Goal: Task Accomplishment & Management: Use online tool/utility

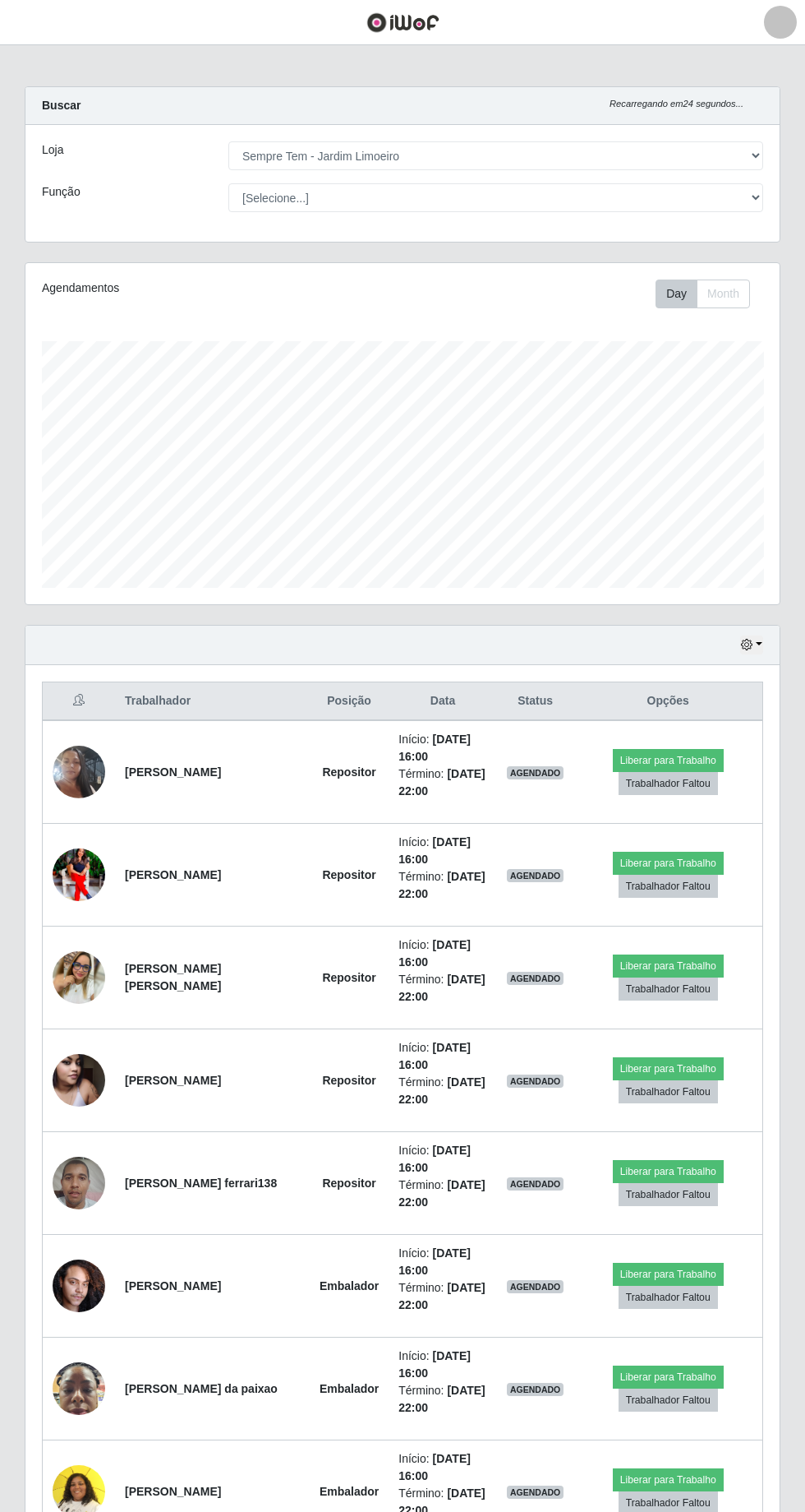
select select "508"
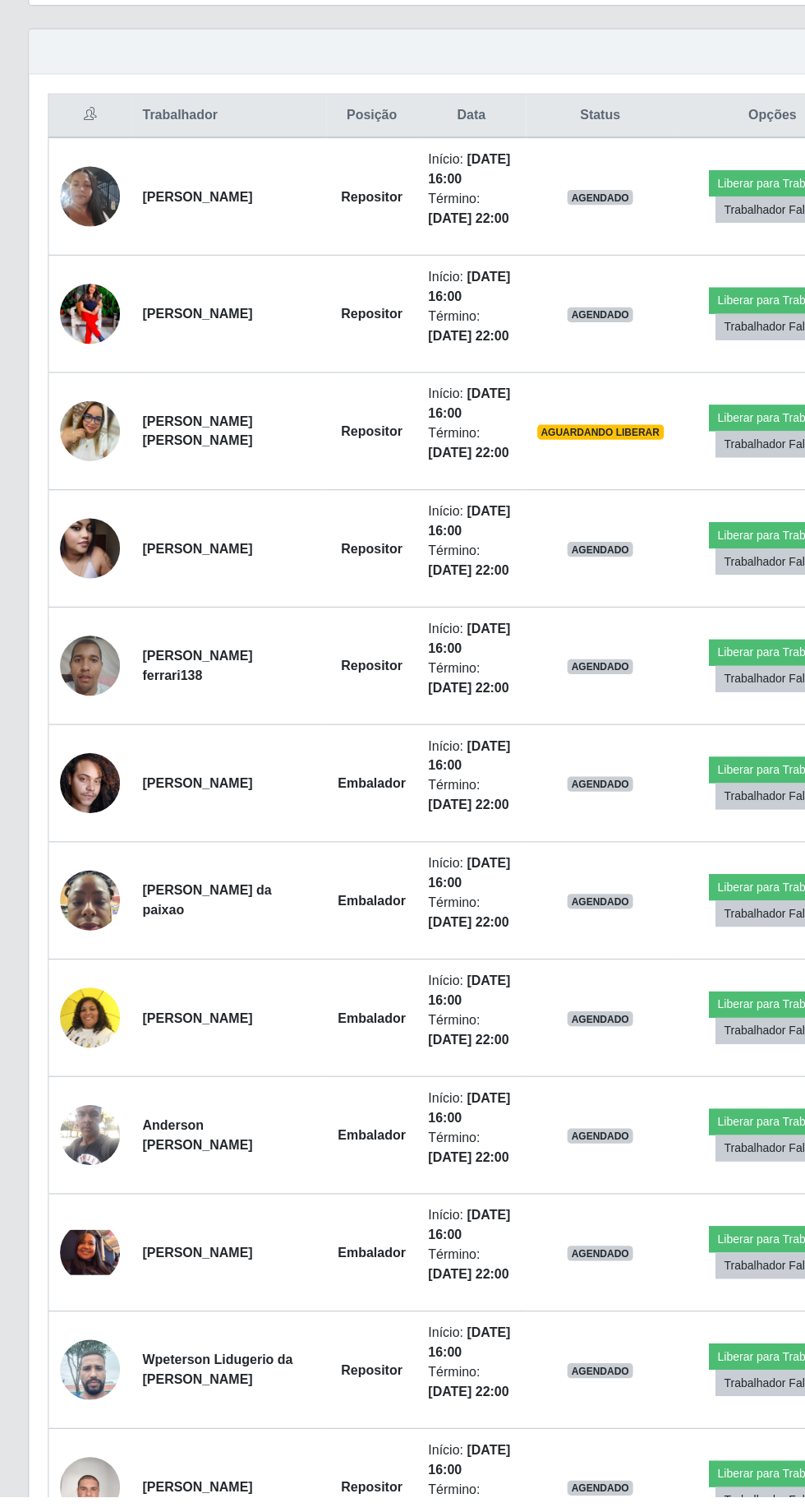
scroll to position [398, 0]
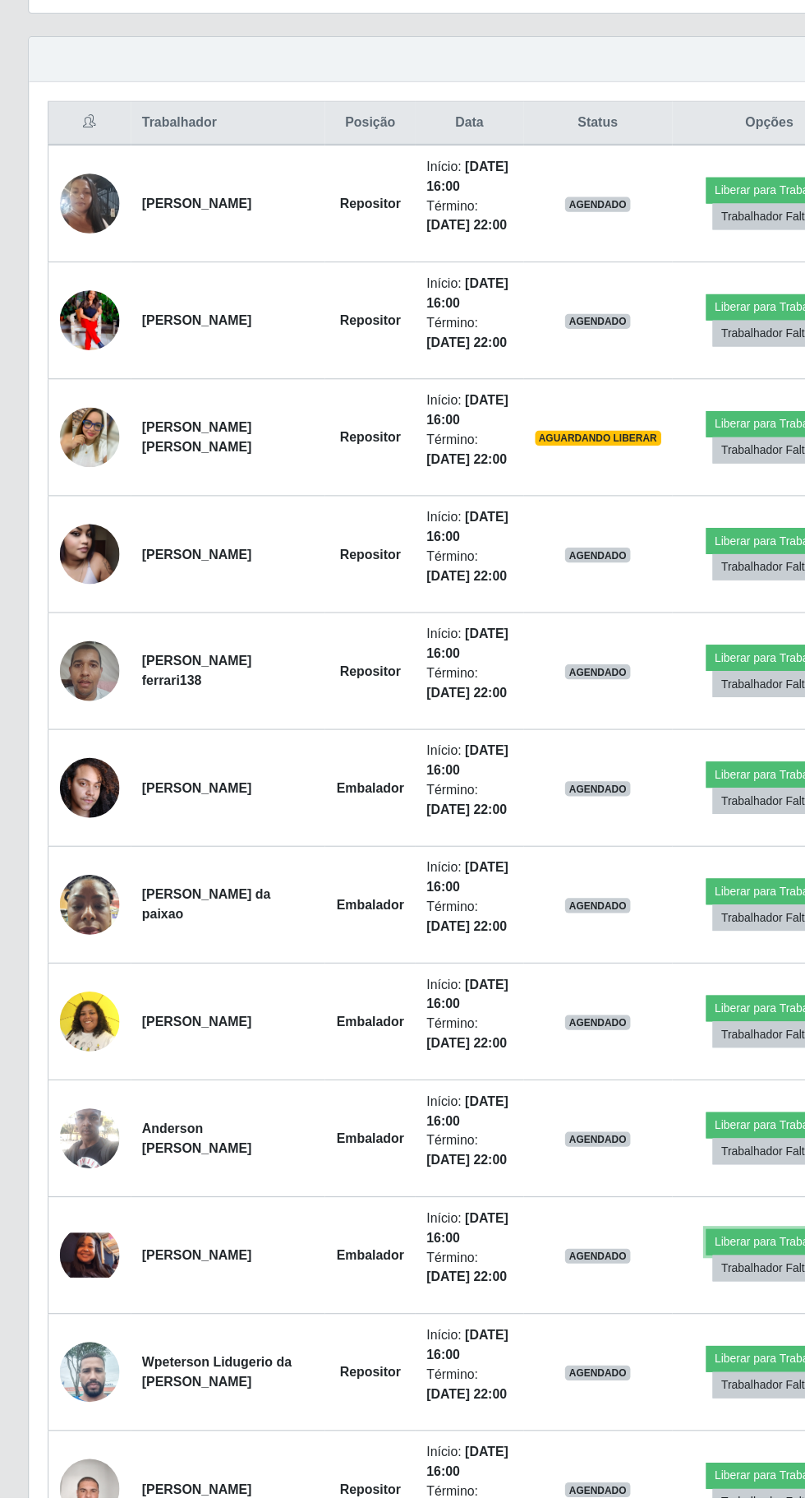
click at [661, 1276] on button "Liberar para Trabalho" at bounding box center [676, 1288] width 111 height 23
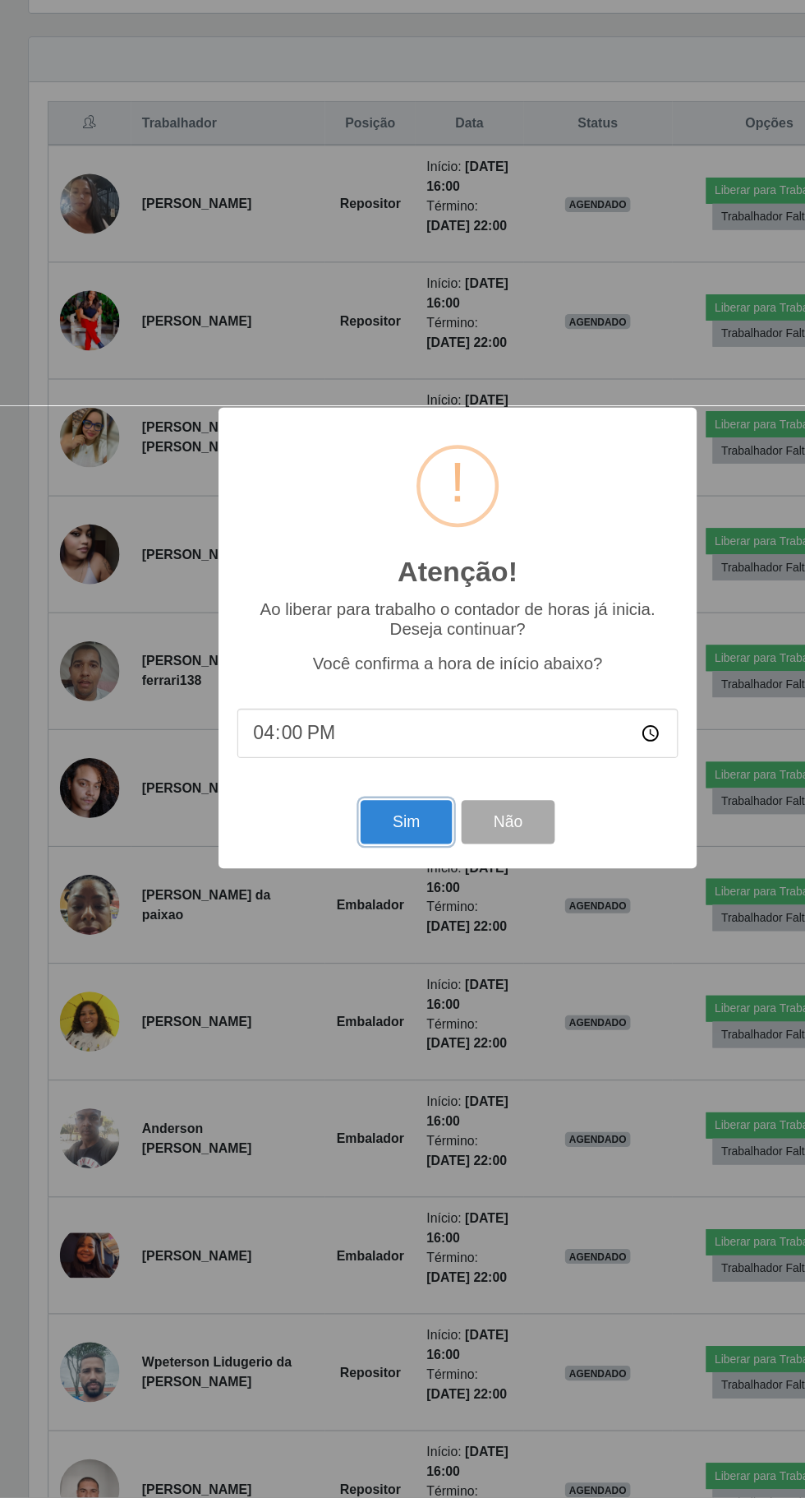
click at [355, 937] on button "Sim" at bounding box center [357, 918] width 80 height 39
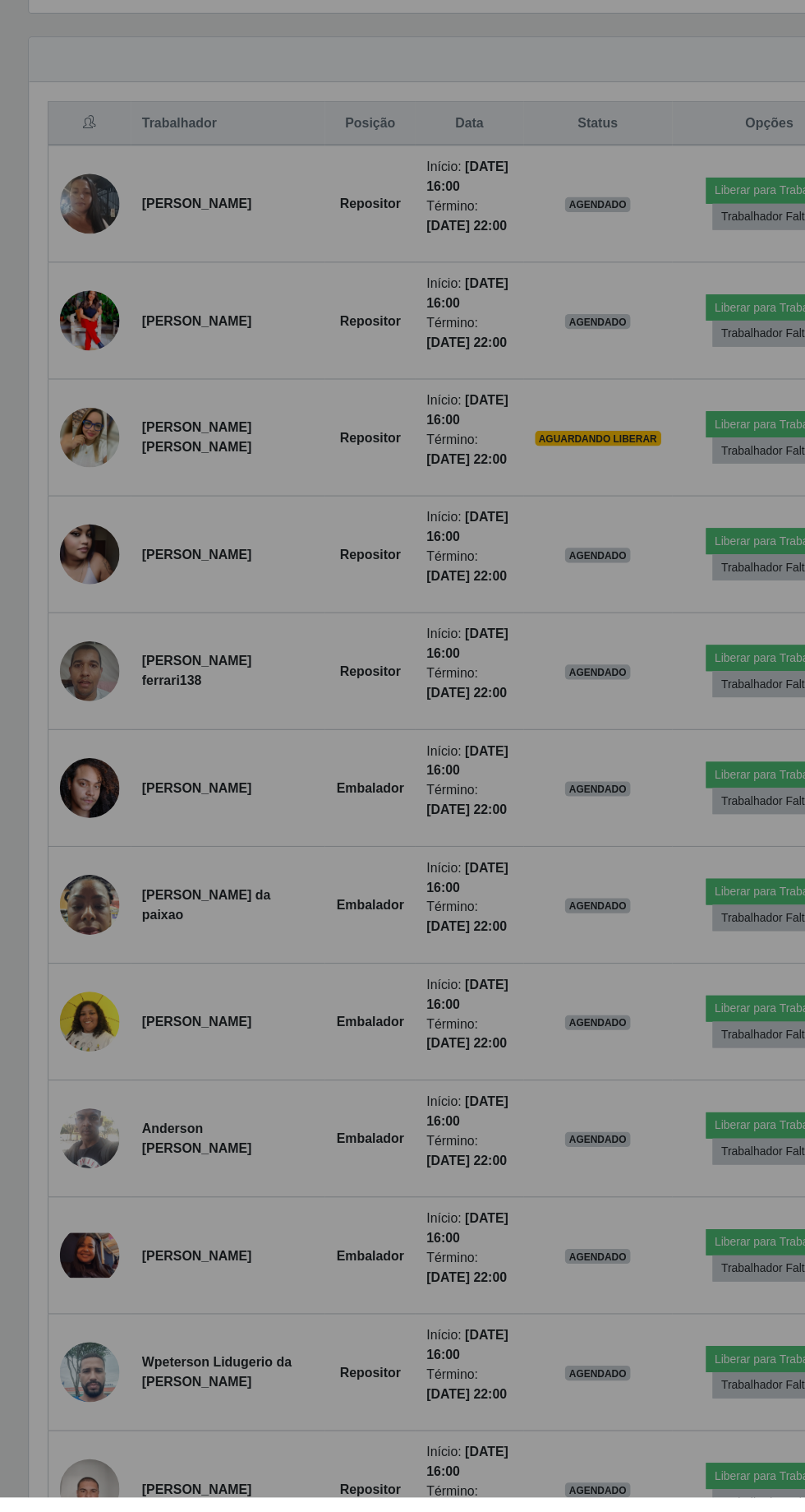
scroll to position [0, 0]
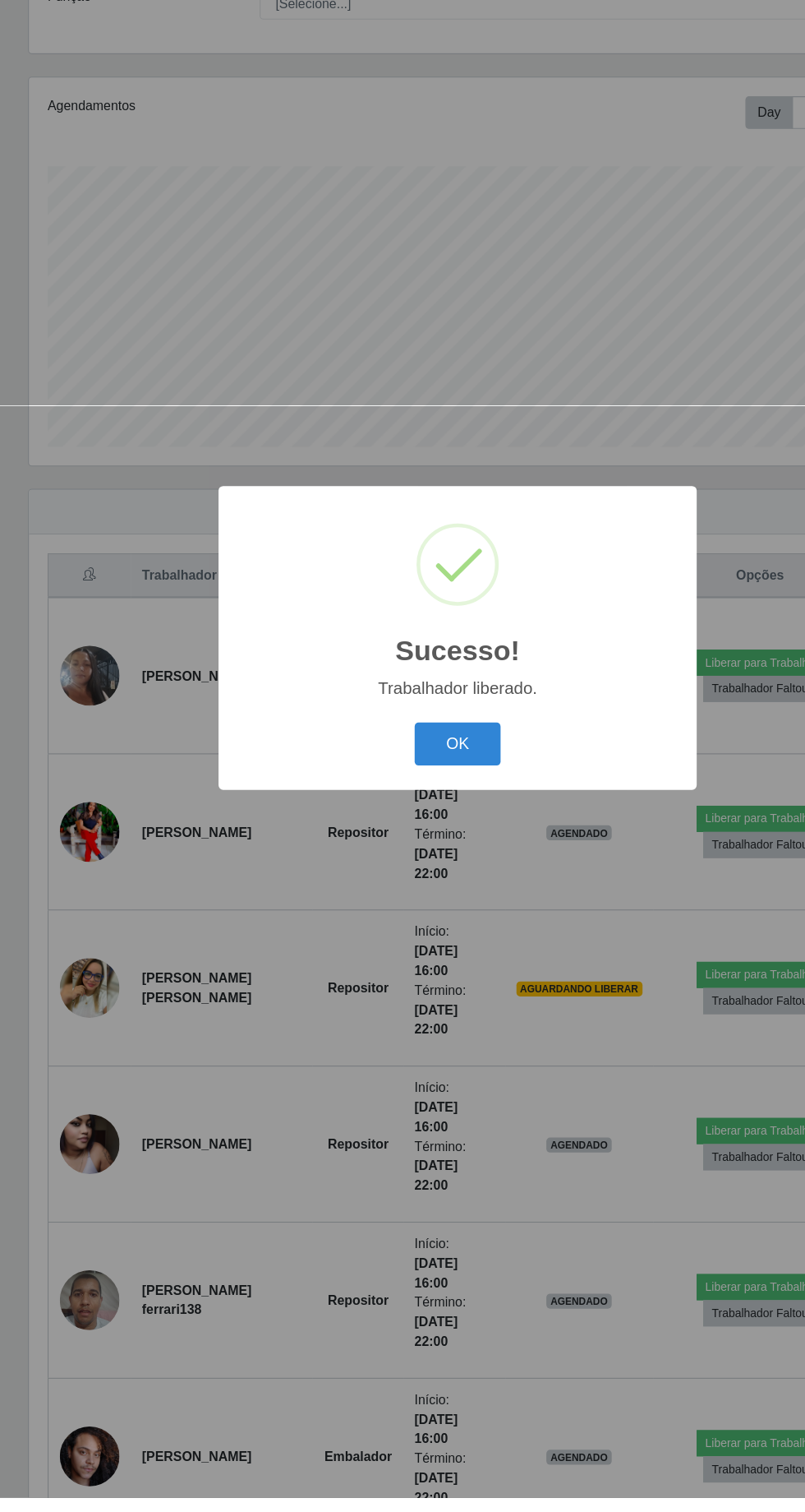
click at [409, 869] on button "OK" at bounding box center [402, 849] width 77 height 39
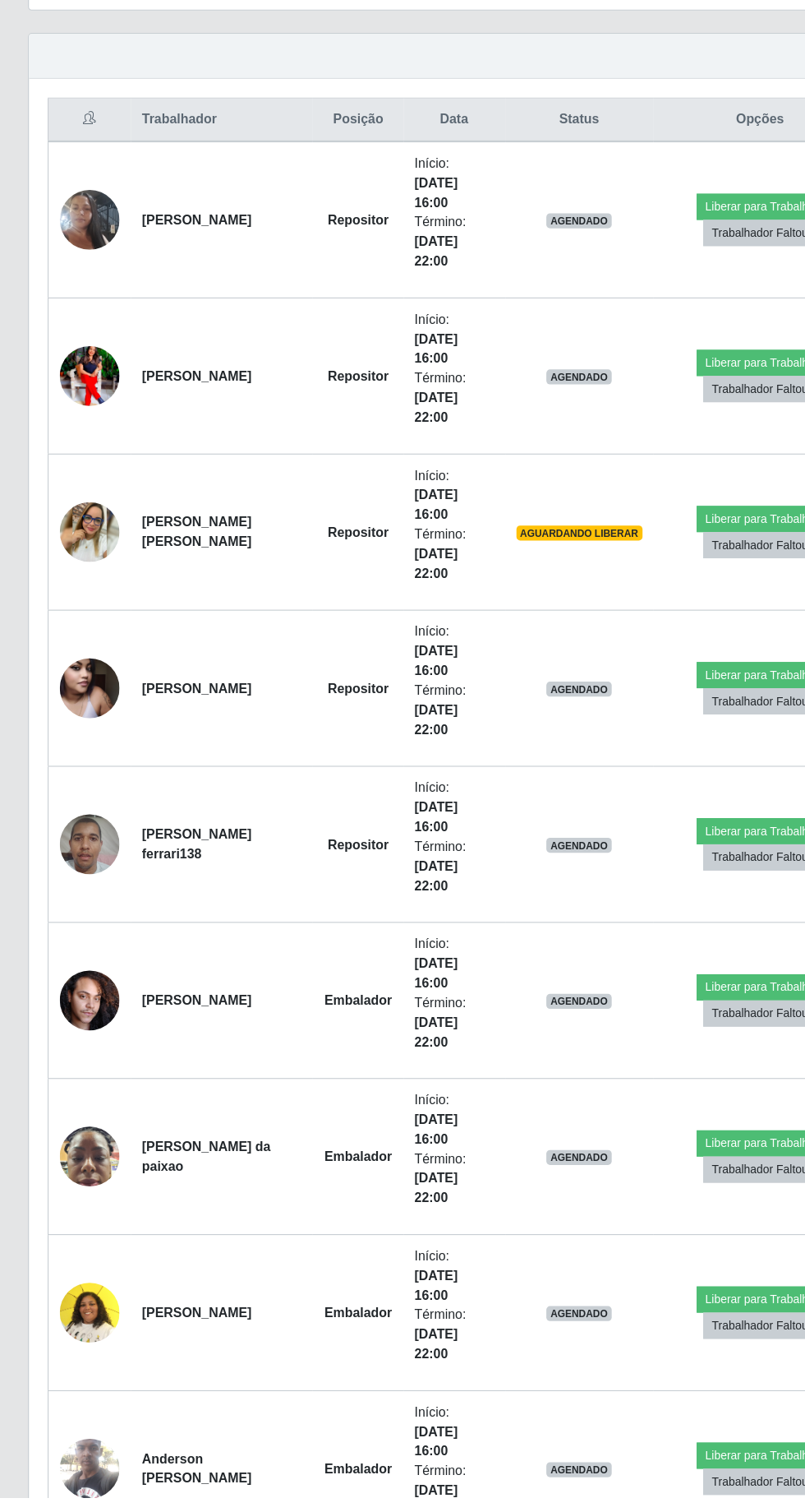
scroll to position [401, 0]
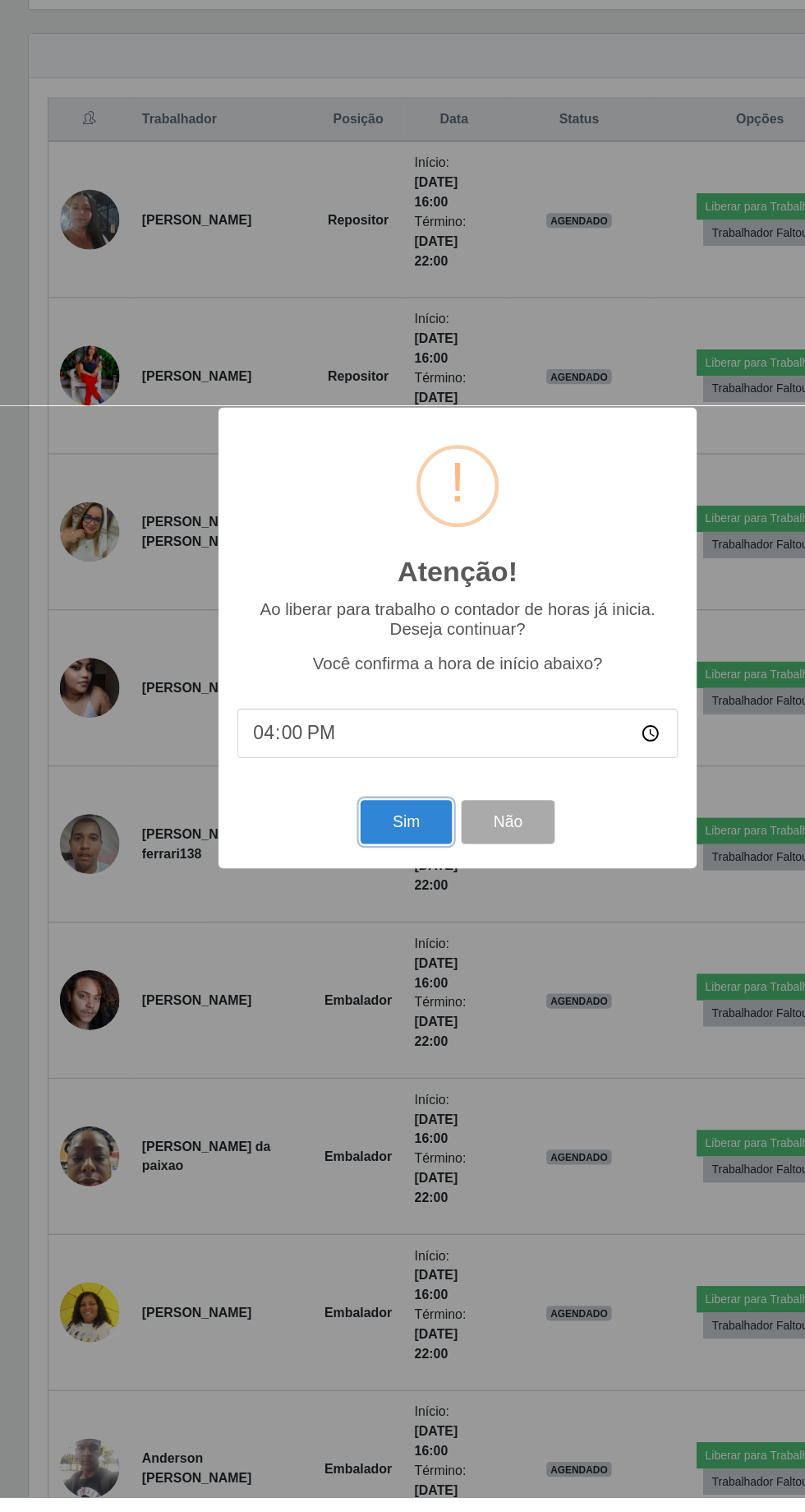
click at [338, 937] on button "Sim" at bounding box center [357, 918] width 80 height 39
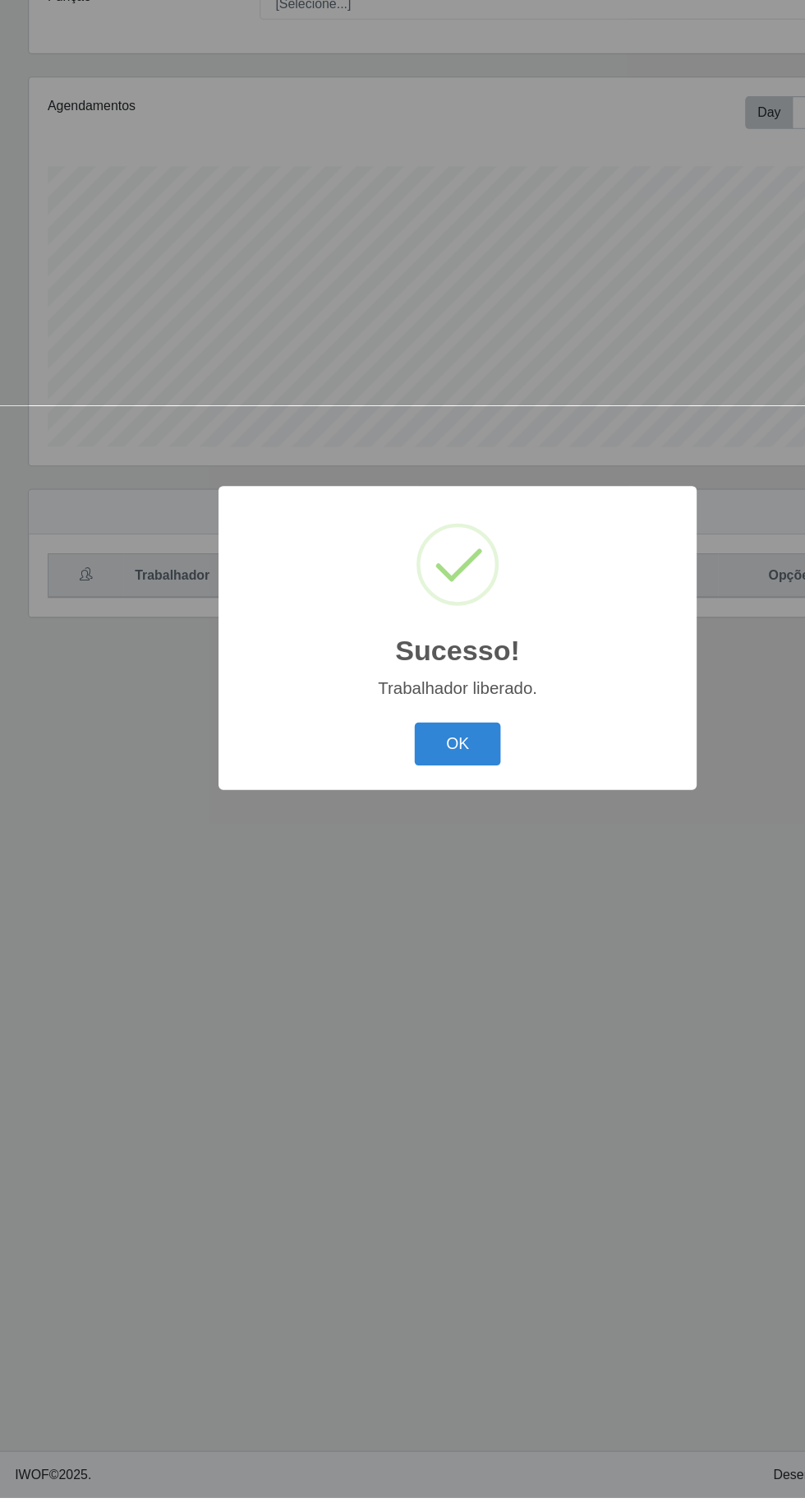
scroll to position [0, 0]
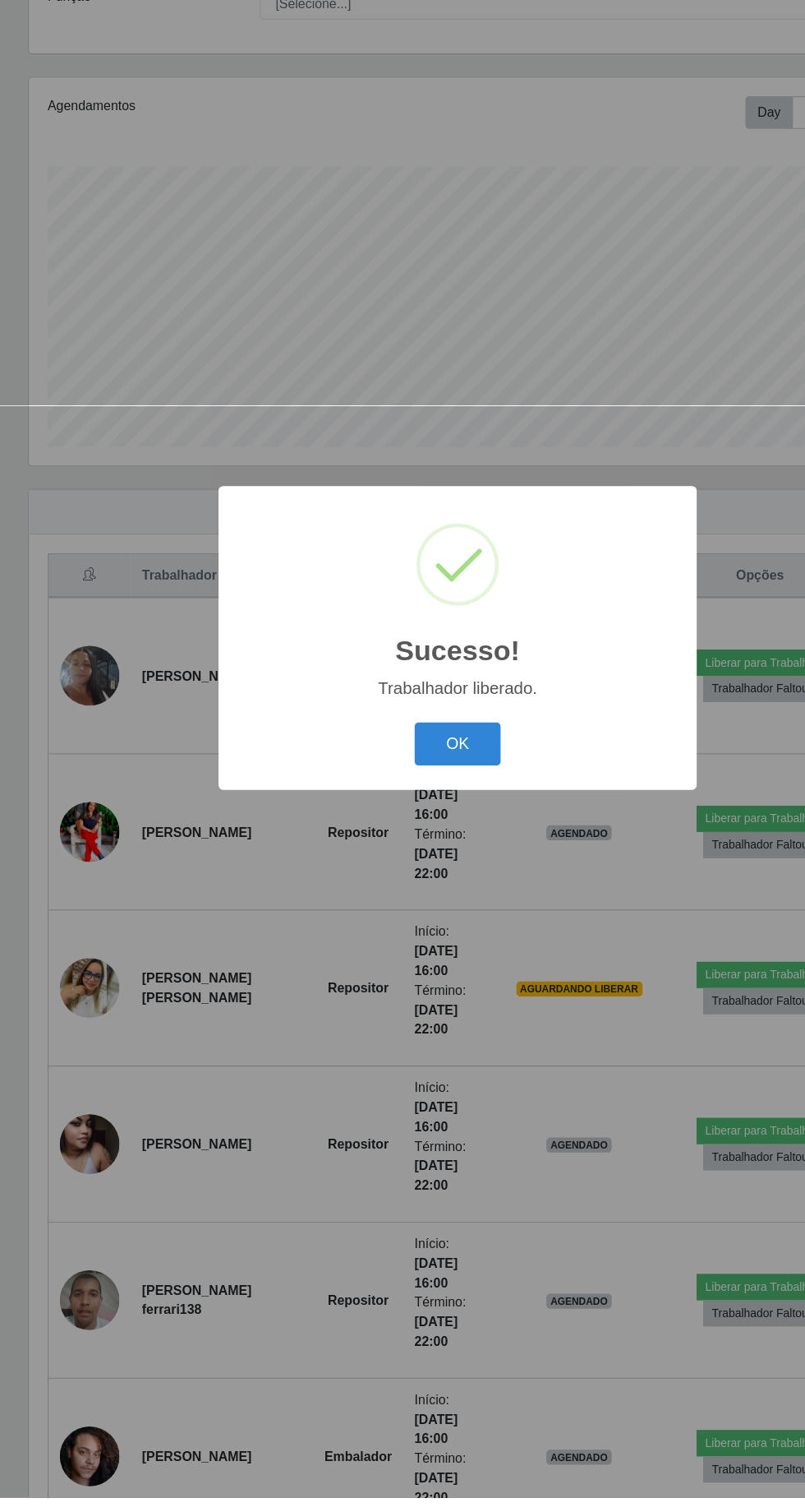
click at [400, 869] on button "OK" at bounding box center [402, 849] width 77 height 39
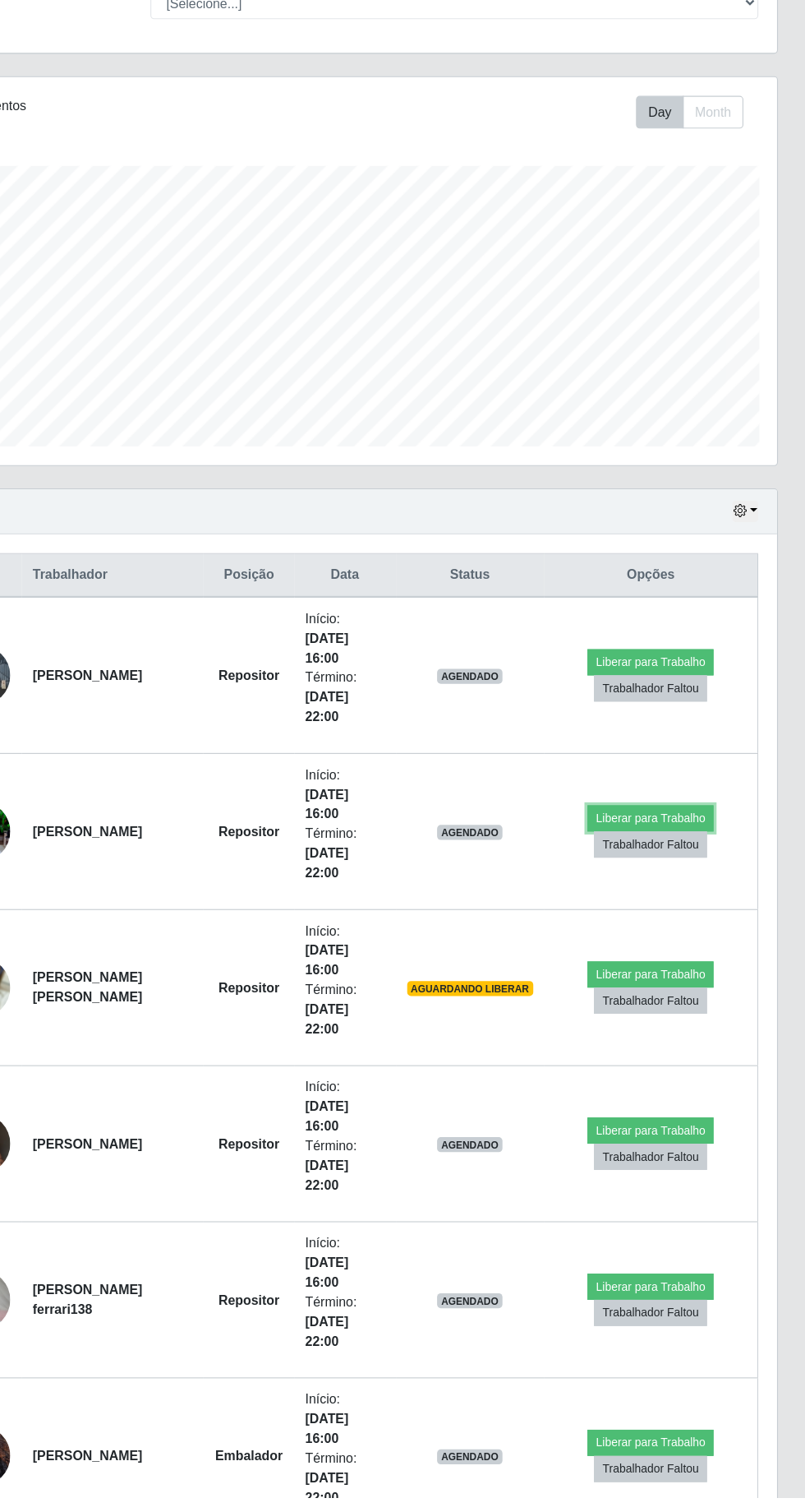
click at [674, 904] on button "Liberar para Trabalho" at bounding box center [668, 915] width 111 height 23
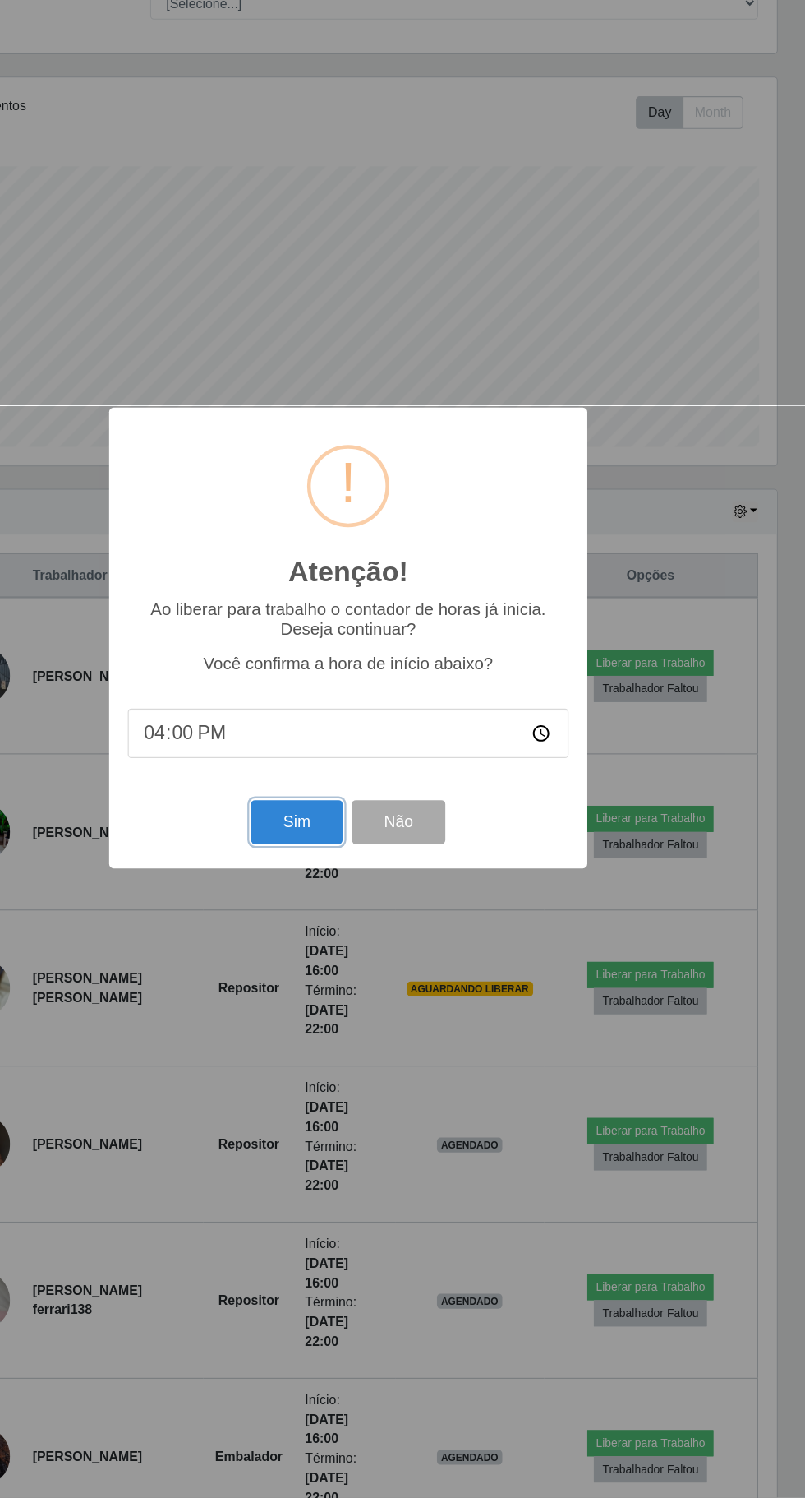
click at [376, 937] on button "Sim" at bounding box center [357, 918] width 80 height 39
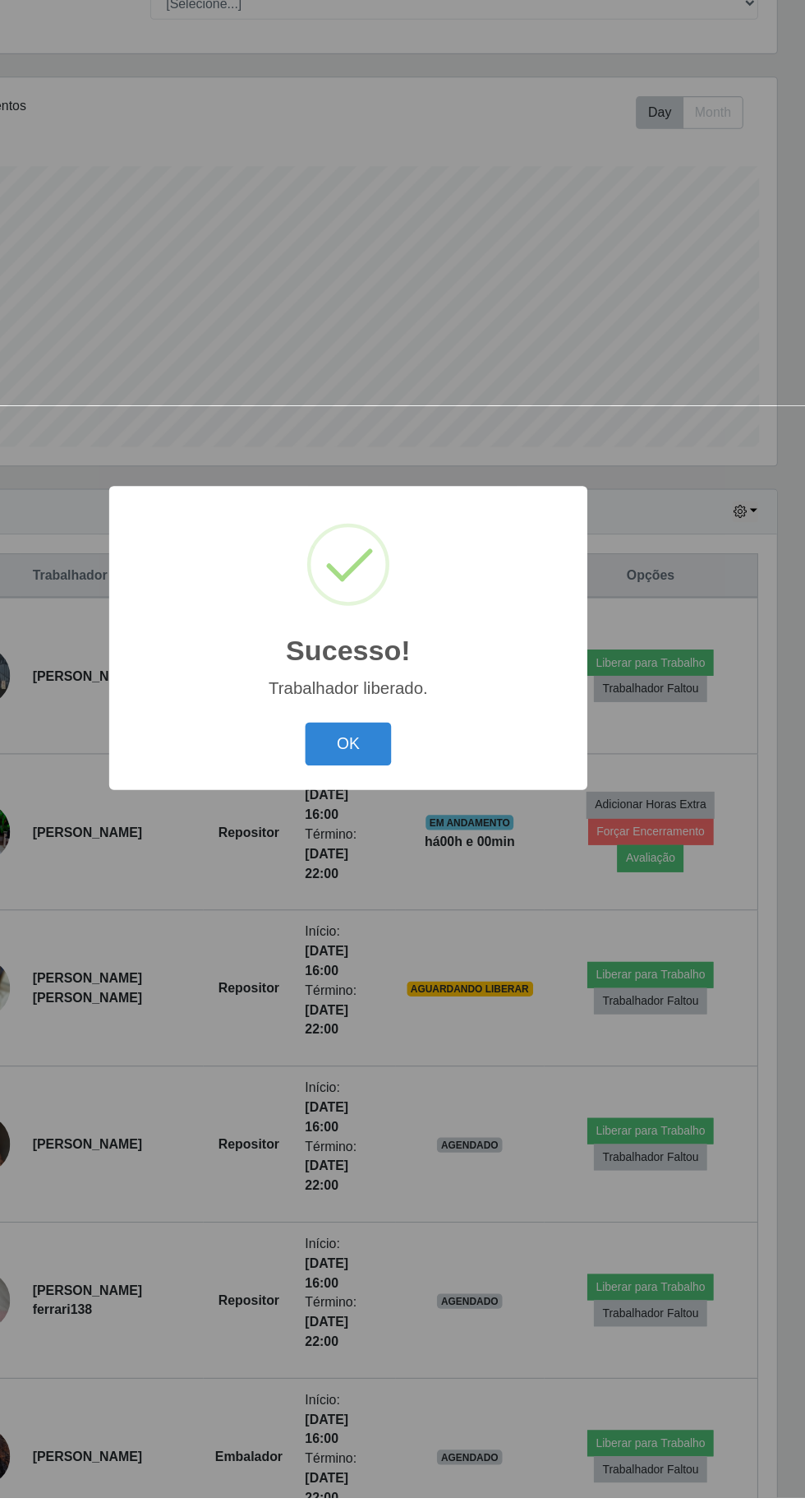
click at [432, 869] on button "OK" at bounding box center [402, 849] width 77 height 39
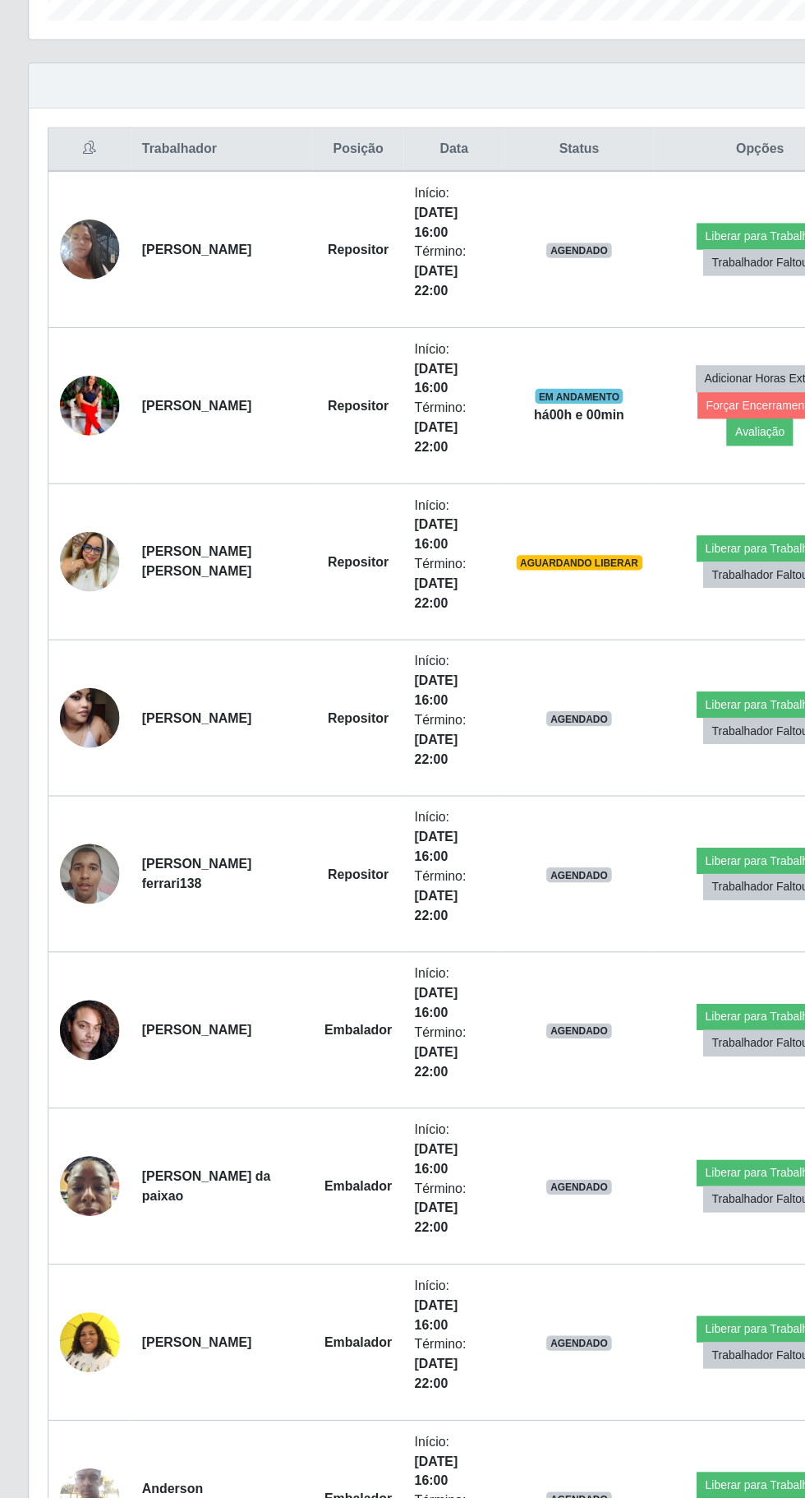
scroll to position [377, 0]
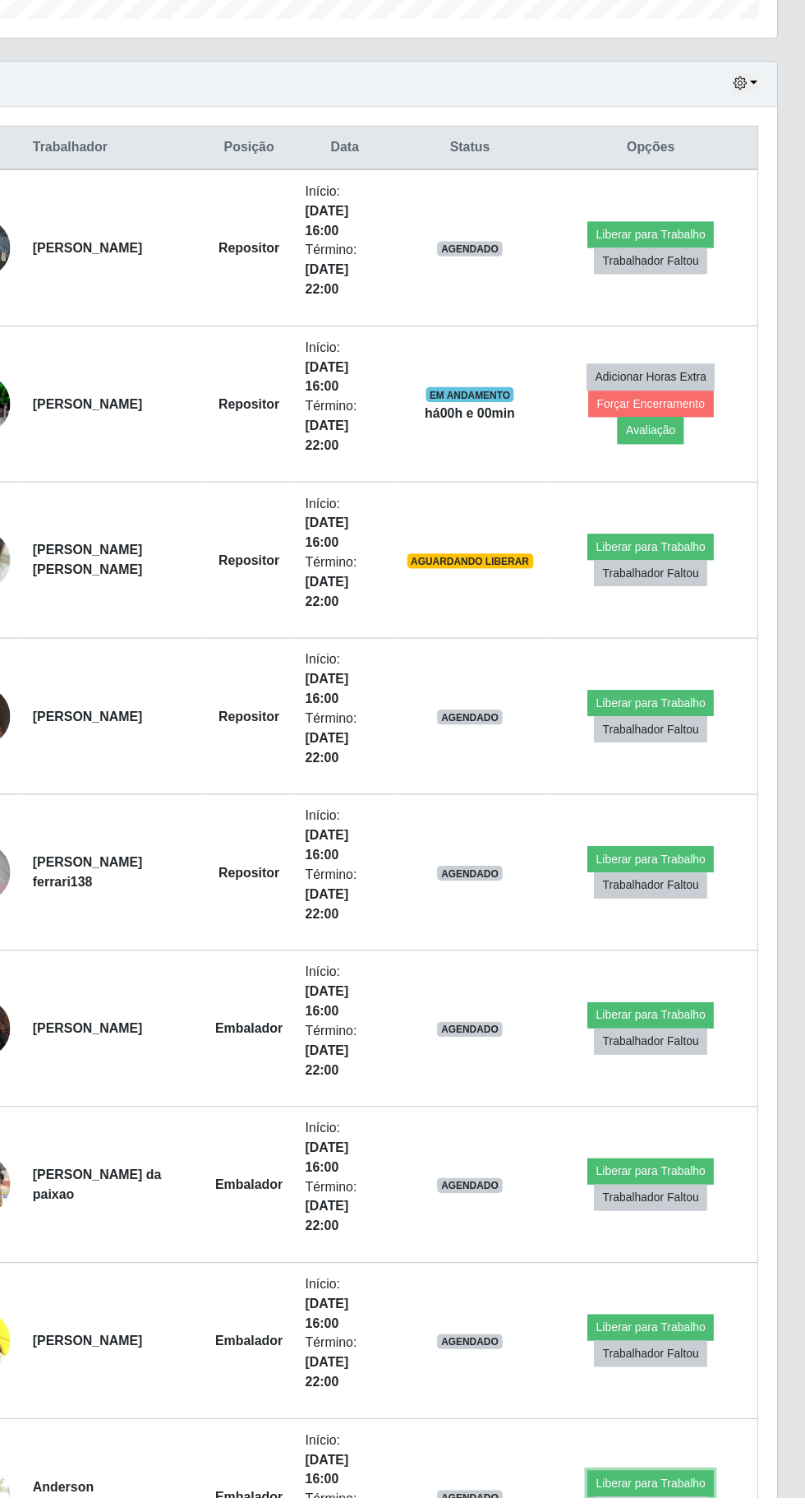
click at [664, 1488] on button "Liberar para Trabalho" at bounding box center [668, 1499] width 111 height 23
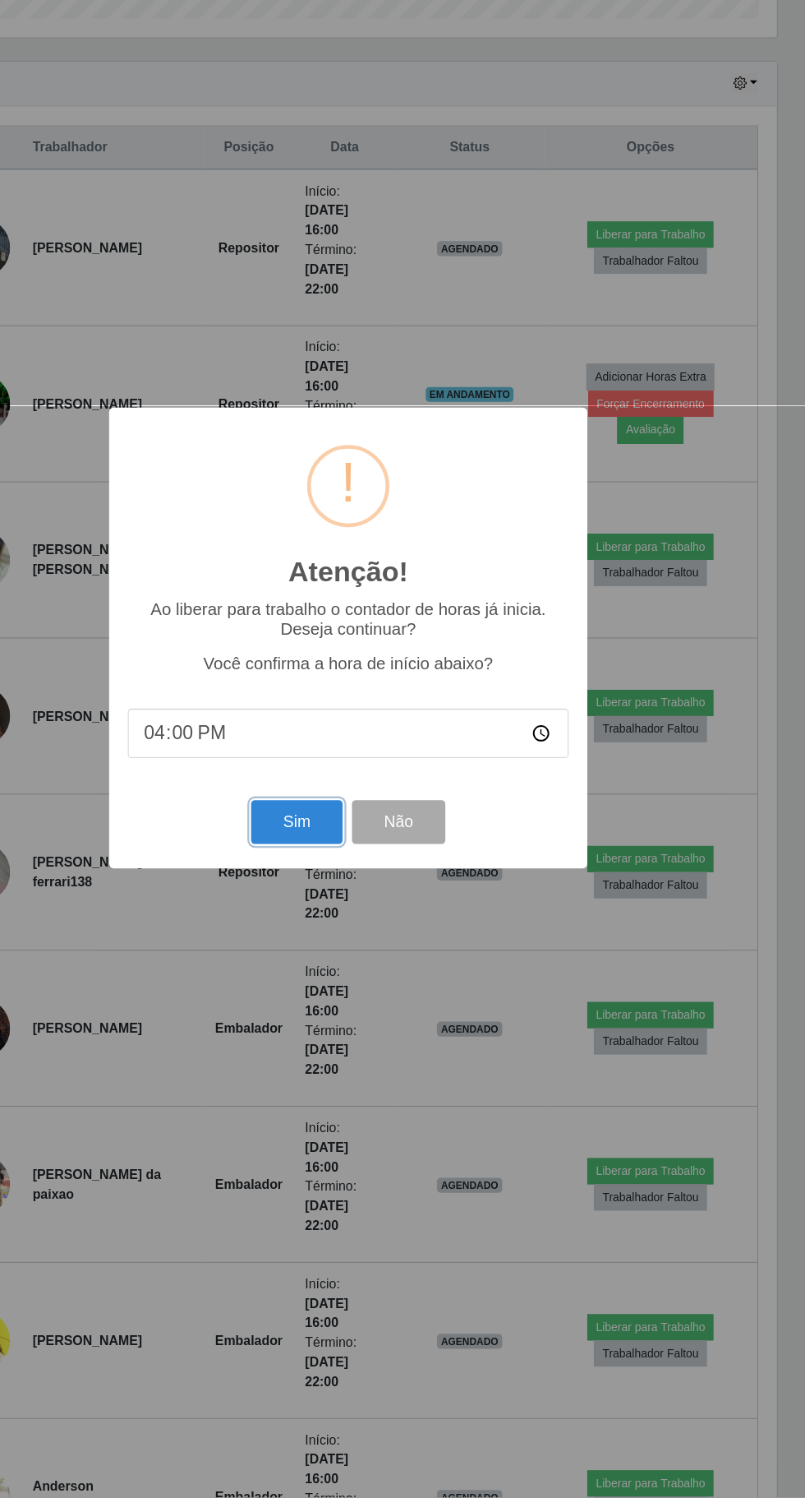
click at [346, 937] on button "Sim" at bounding box center [357, 918] width 80 height 39
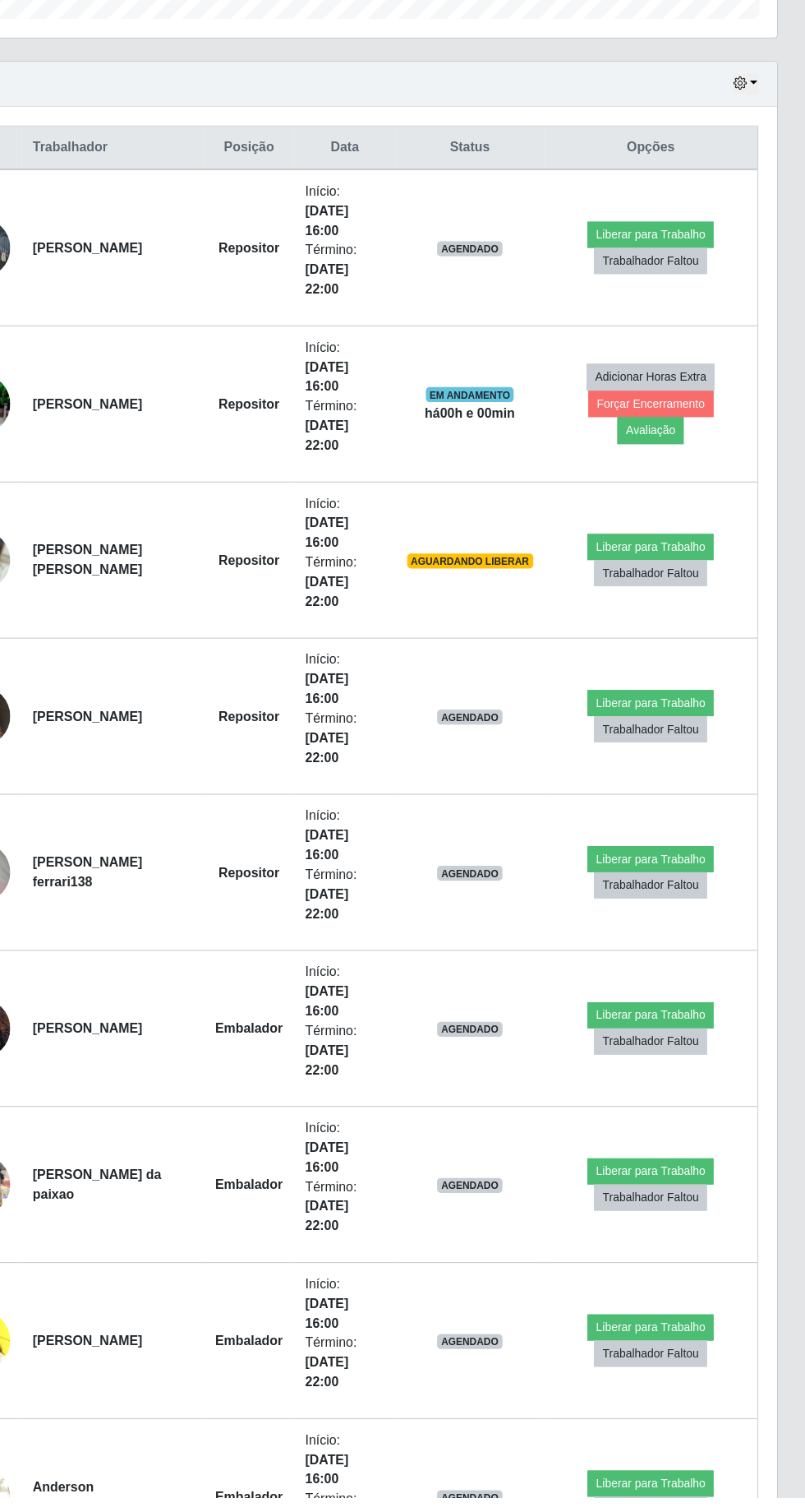
scroll to position [0, 0]
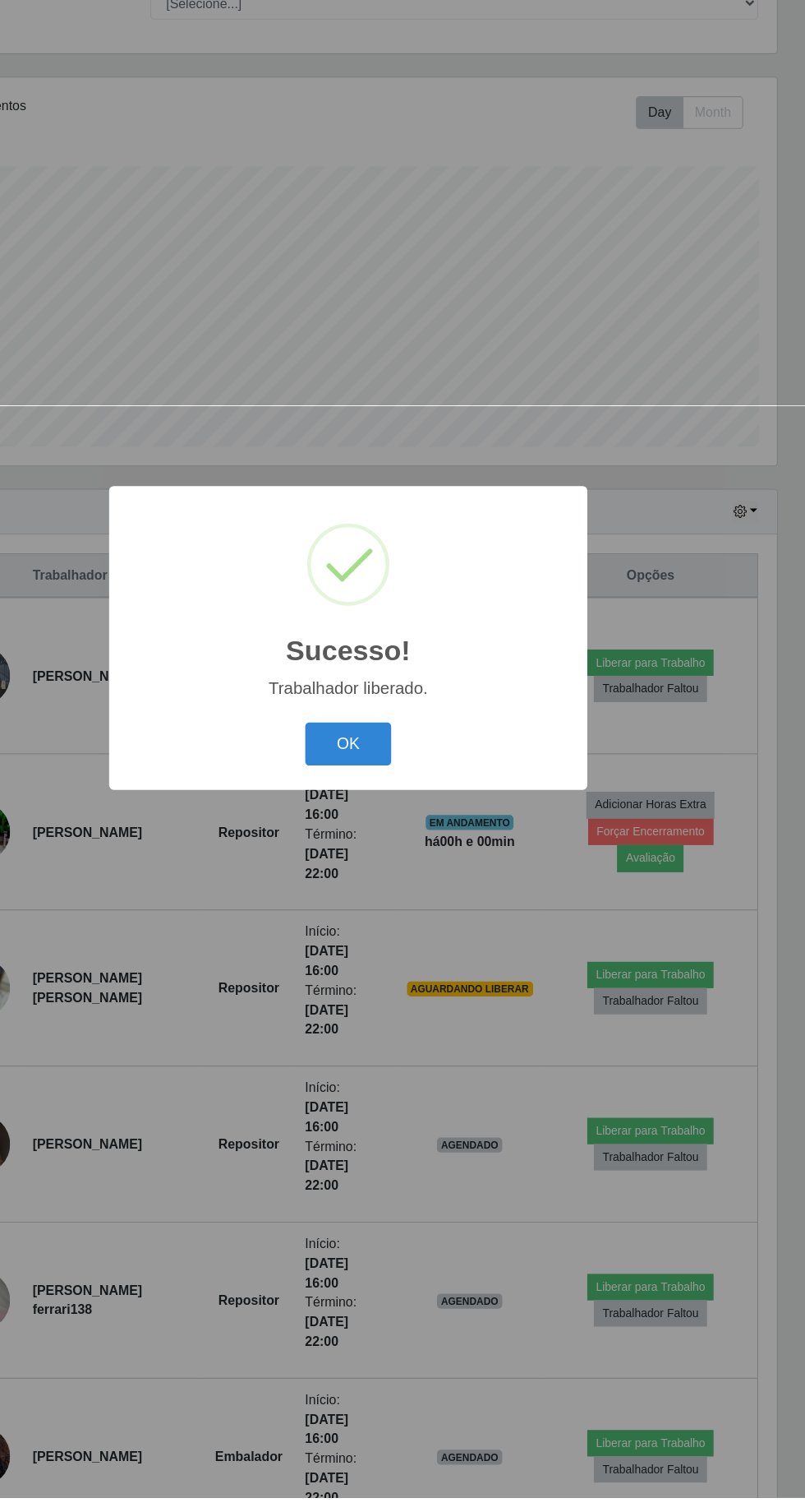
click at [431, 869] on button "OK" at bounding box center [402, 849] width 77 height 39
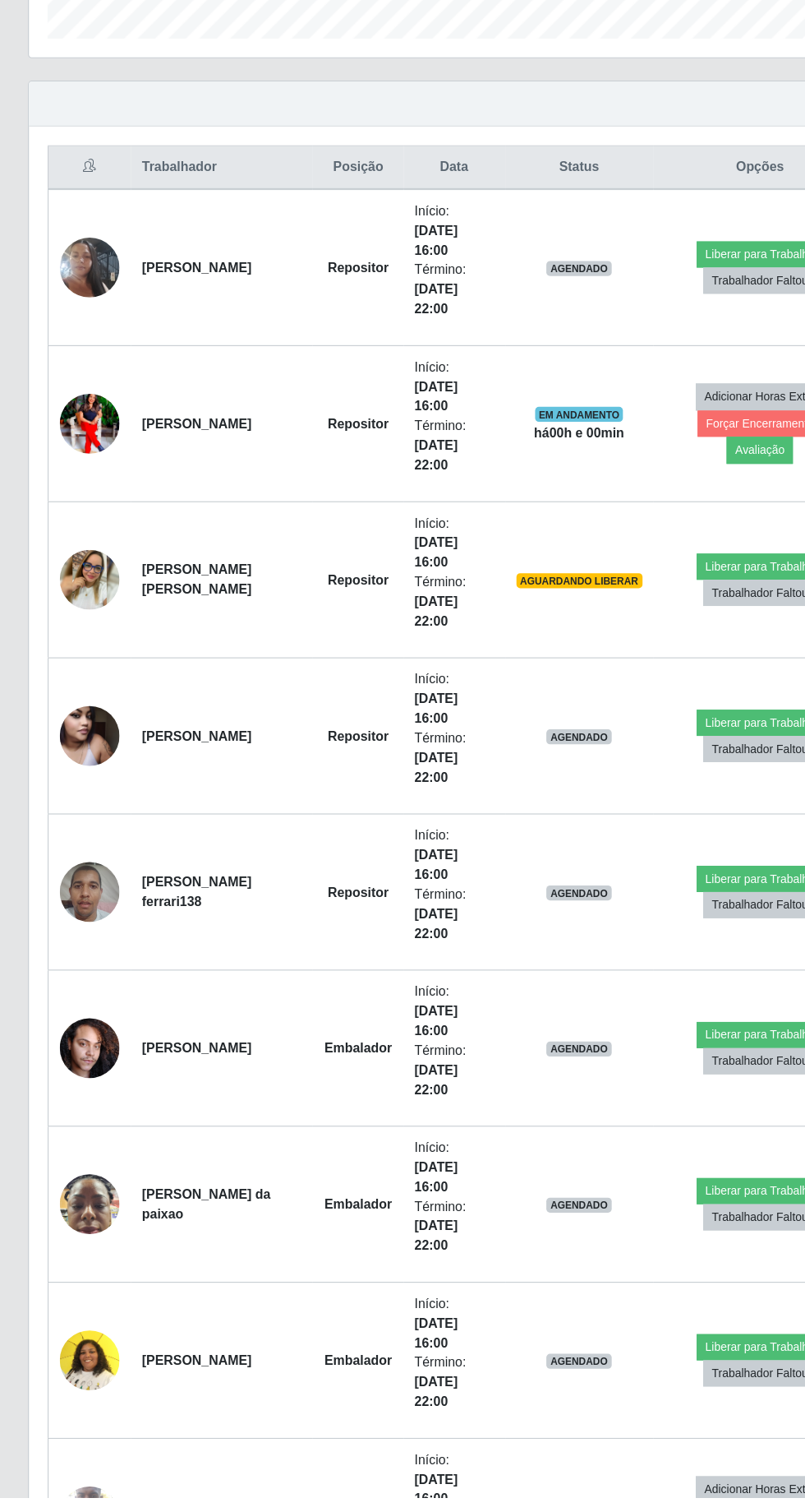
scroll to position [360, 0]
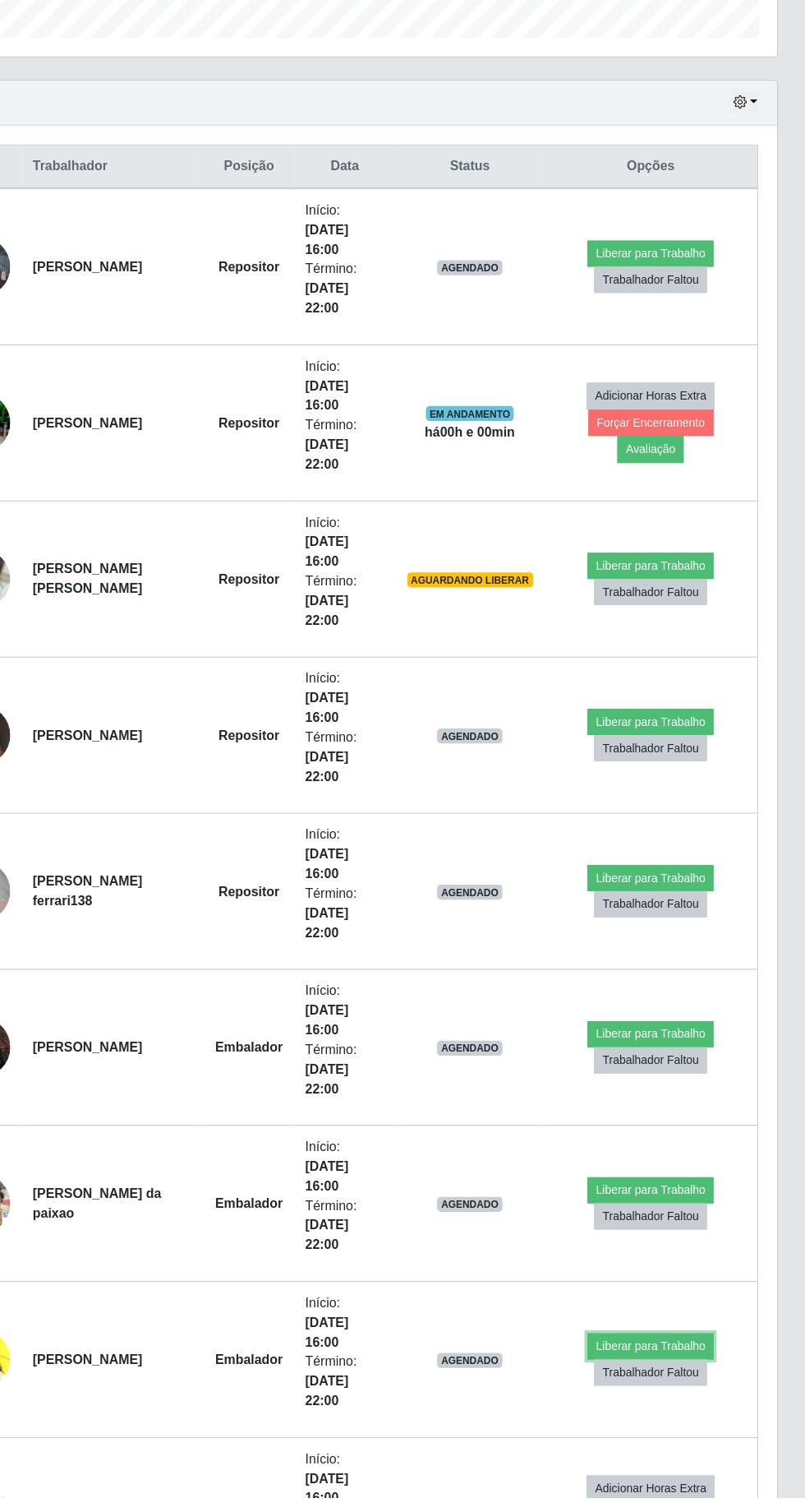
click at [662, 1367] on button "Liberar para Trabalho" at bounding box center [668, 1379] width 111 height 23
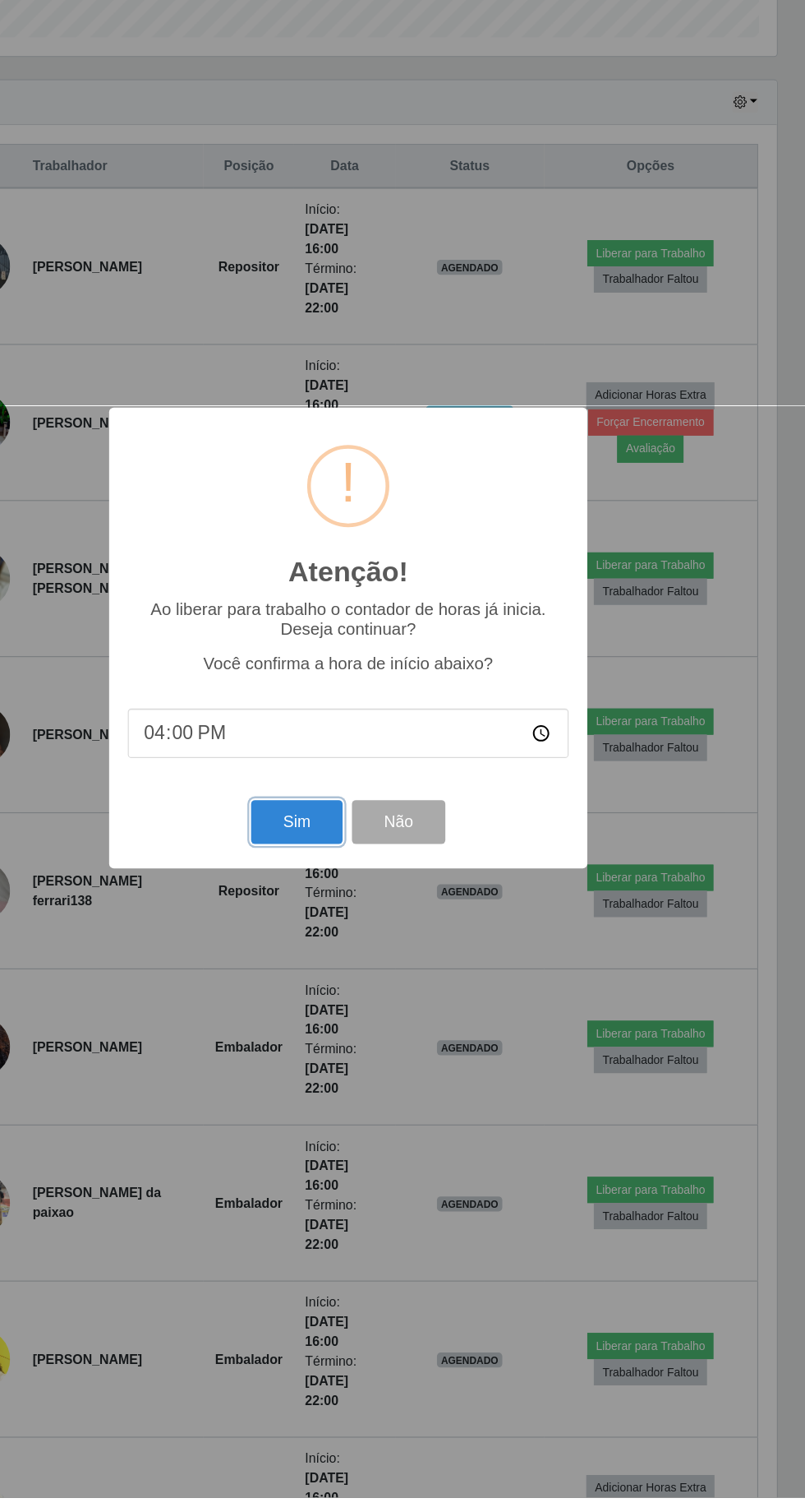
click at [337, 937] on button "Sim" at bounding box center [357, 918] width 80 height 39
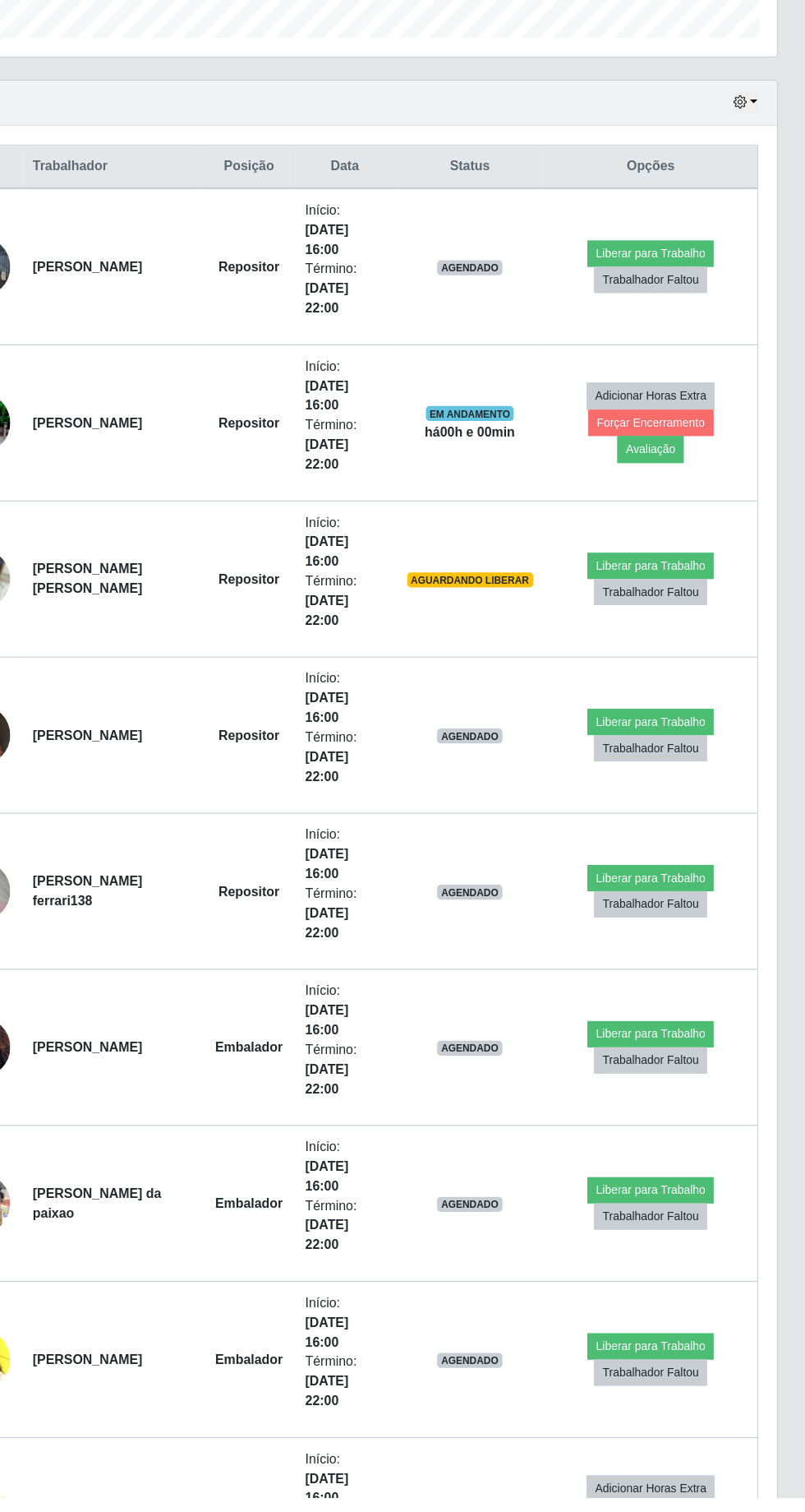
scroll to position [0, 0]
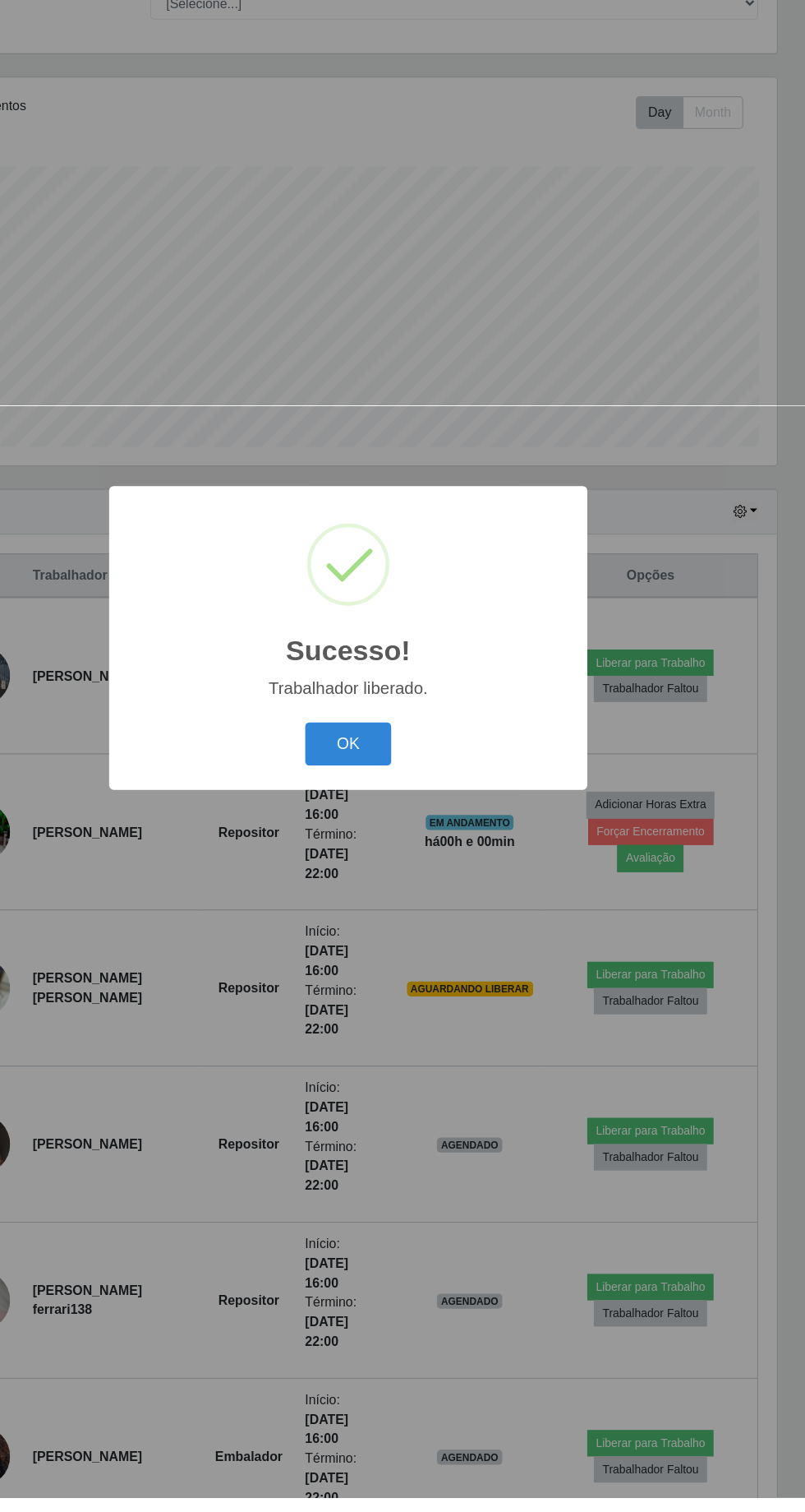
click at [387, 869] on button "OK" at bounding box center [402, 849] width 77 height 39
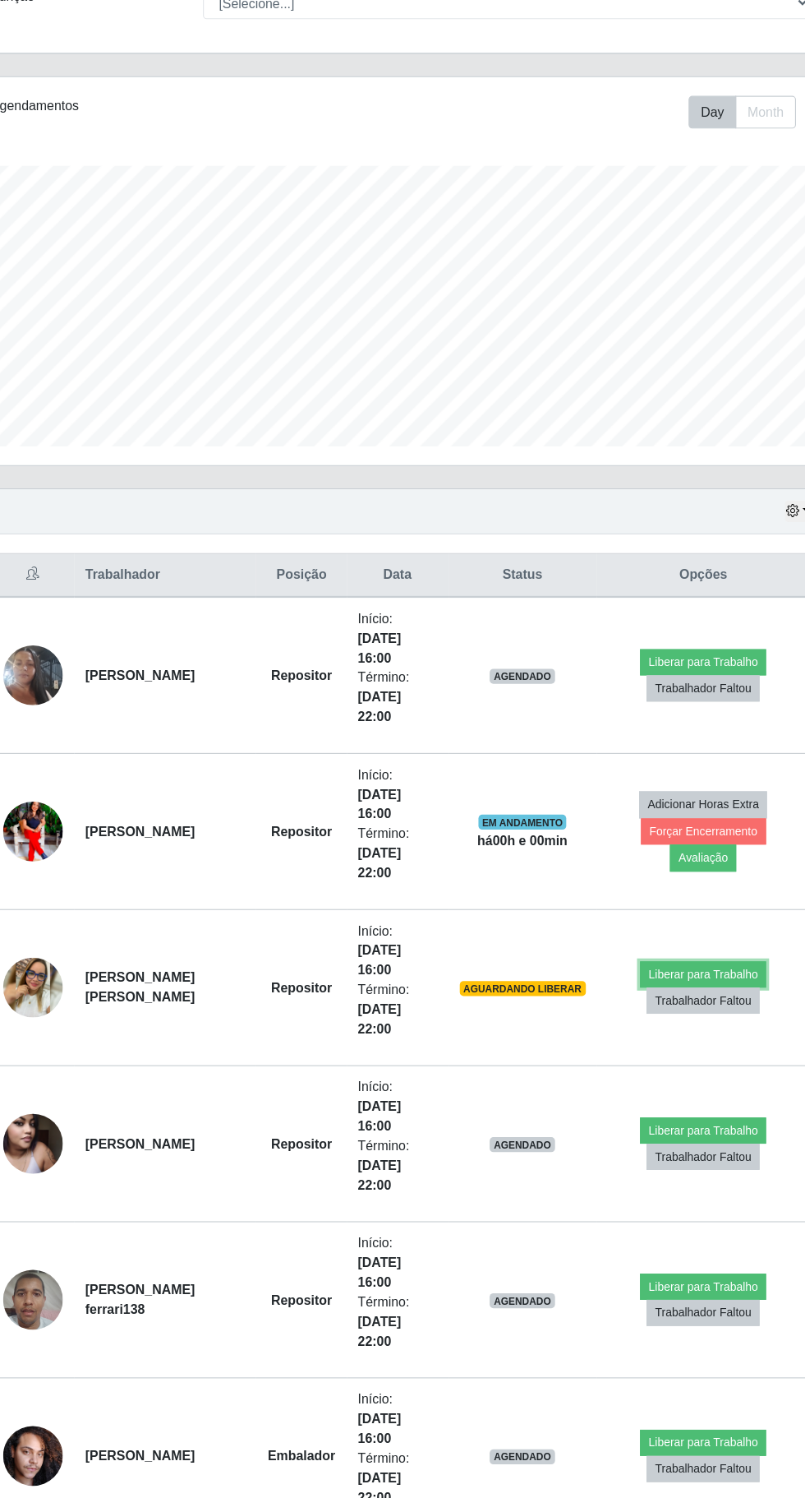
click at [651, 1040] on button "Liberar para Trabalho" at bounding box center [668, 1052] width 111 height 23
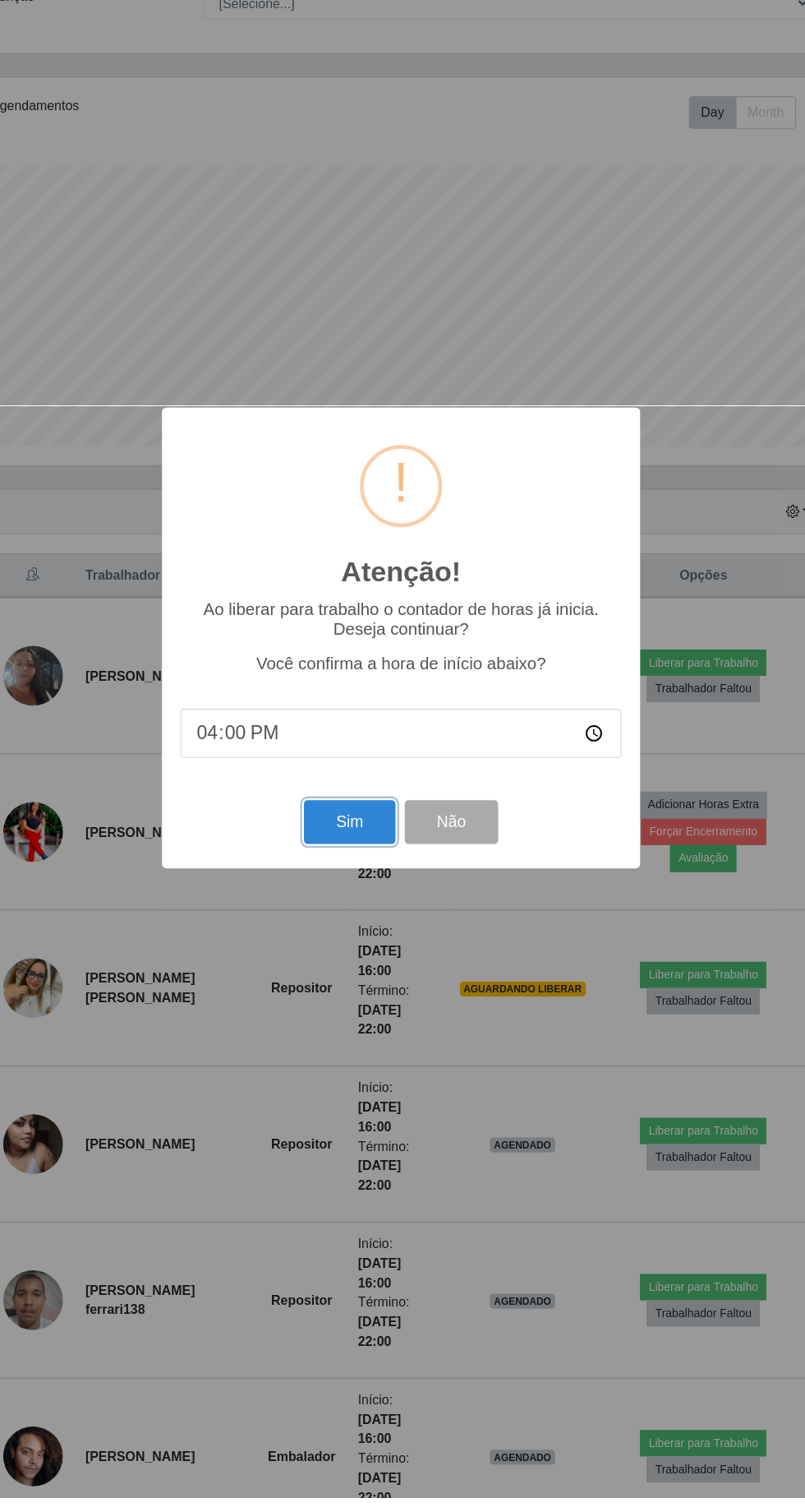
click at [341, 937] on button "Sim" at bounding box center [357, 918] width 80 height 39
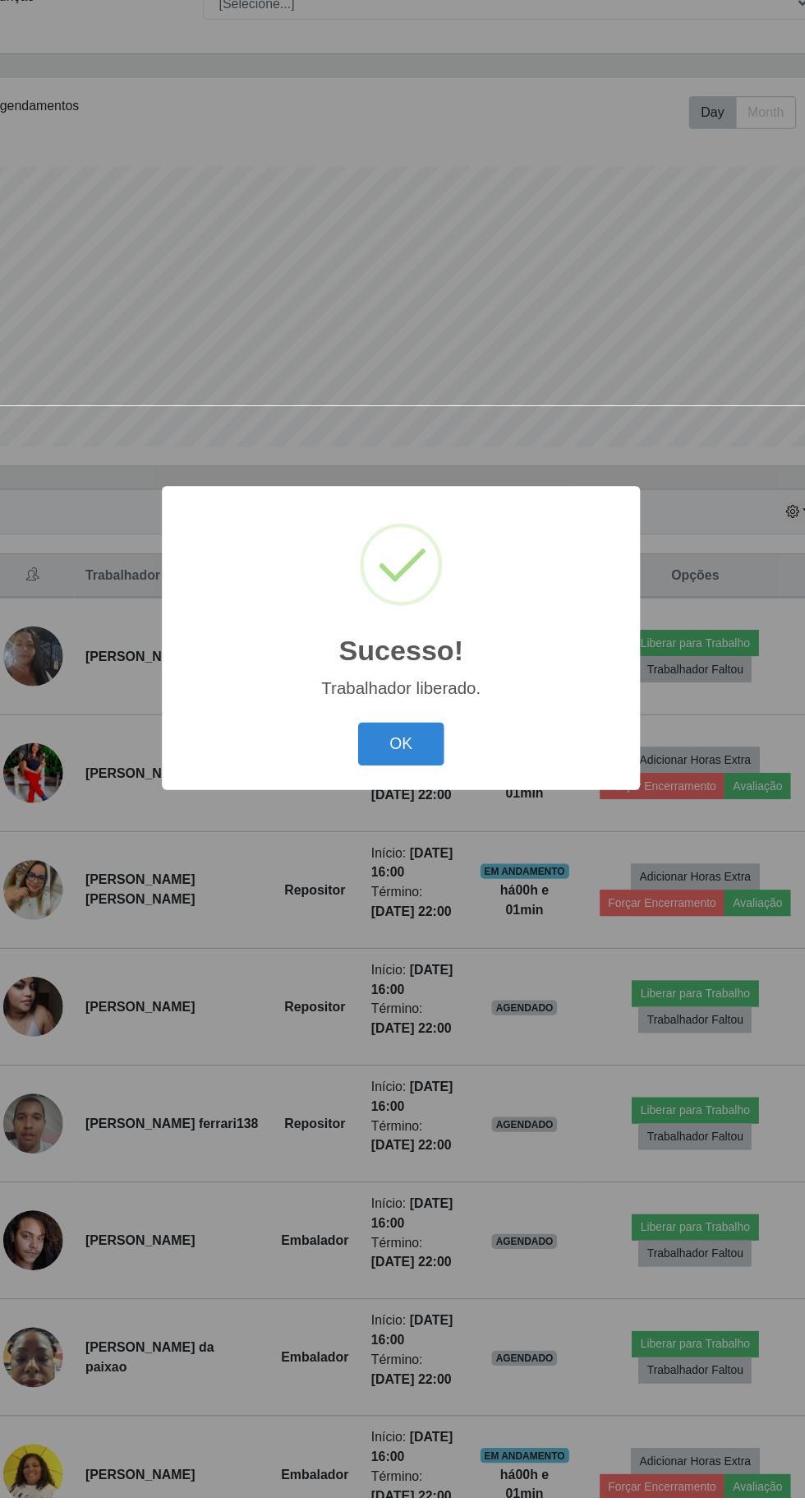
click at [388, 869] on button "OK" at bounding box center [402, 849] width 77 height 39
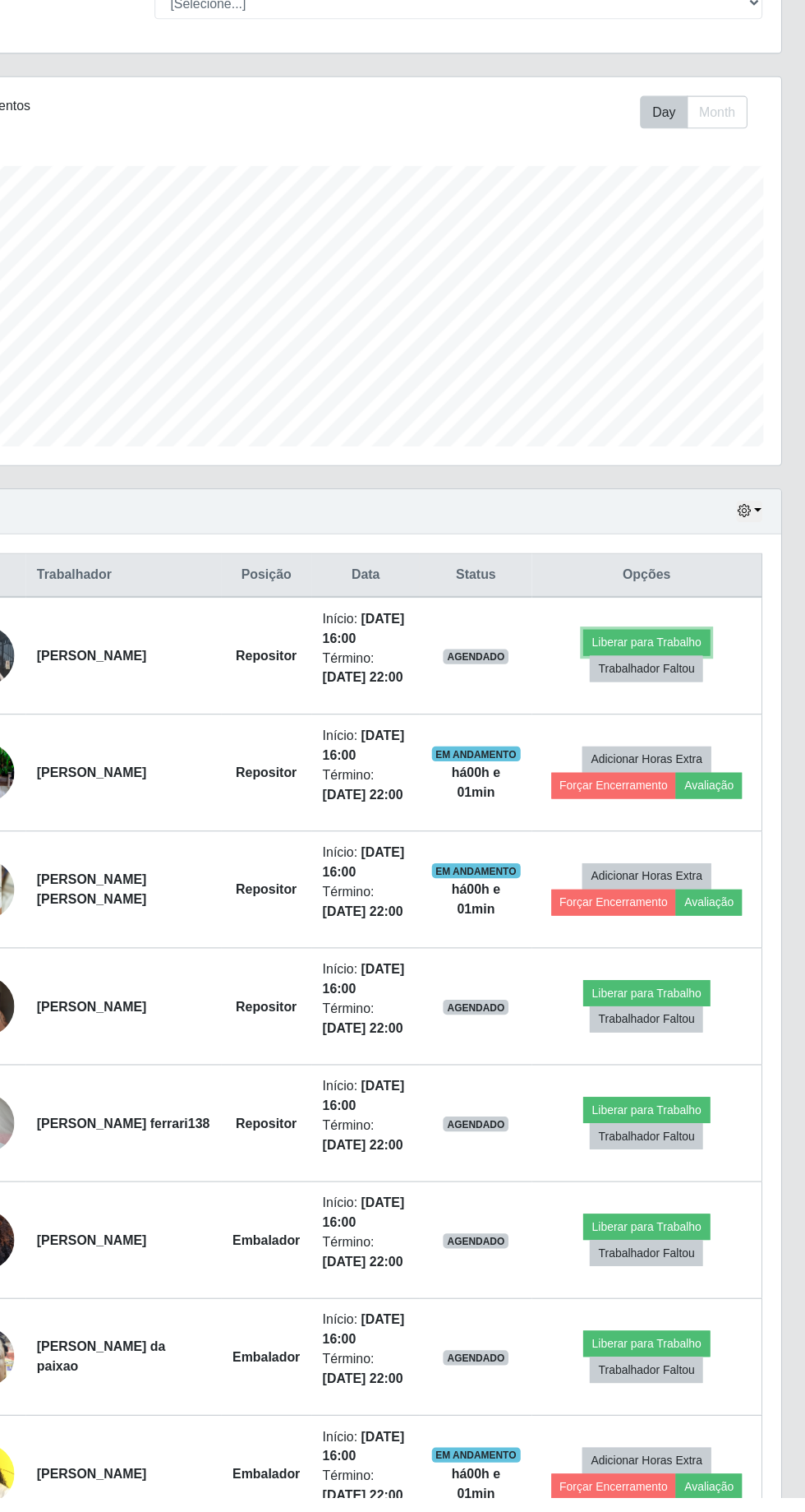
click at [656, 752] on button "Liberar para Trabalho" at bounding box center [660, 761] width 111 height 23
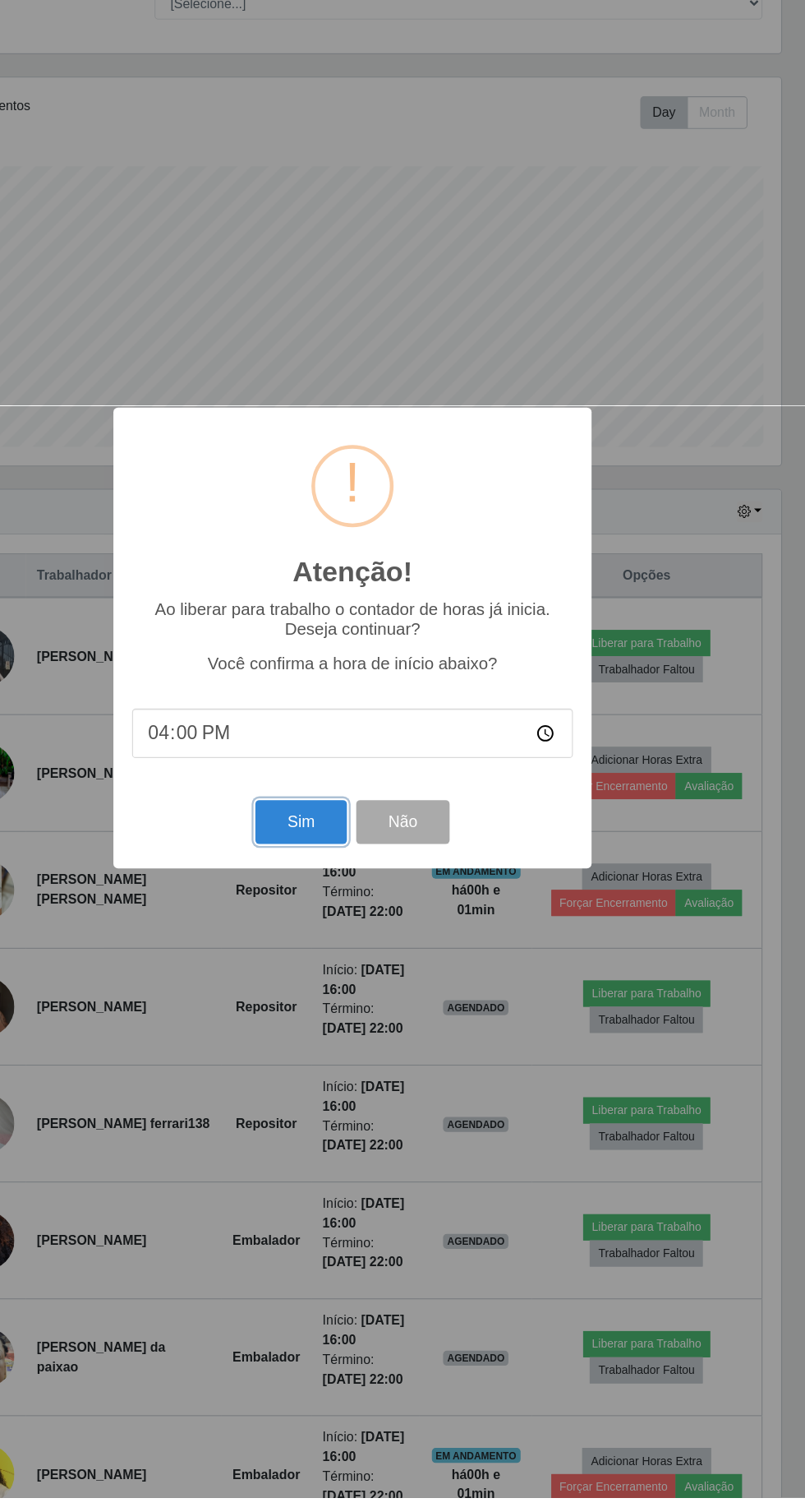
click at [331, 937] on button "Sim" at bounding box center [357, 918] width 80 height 39
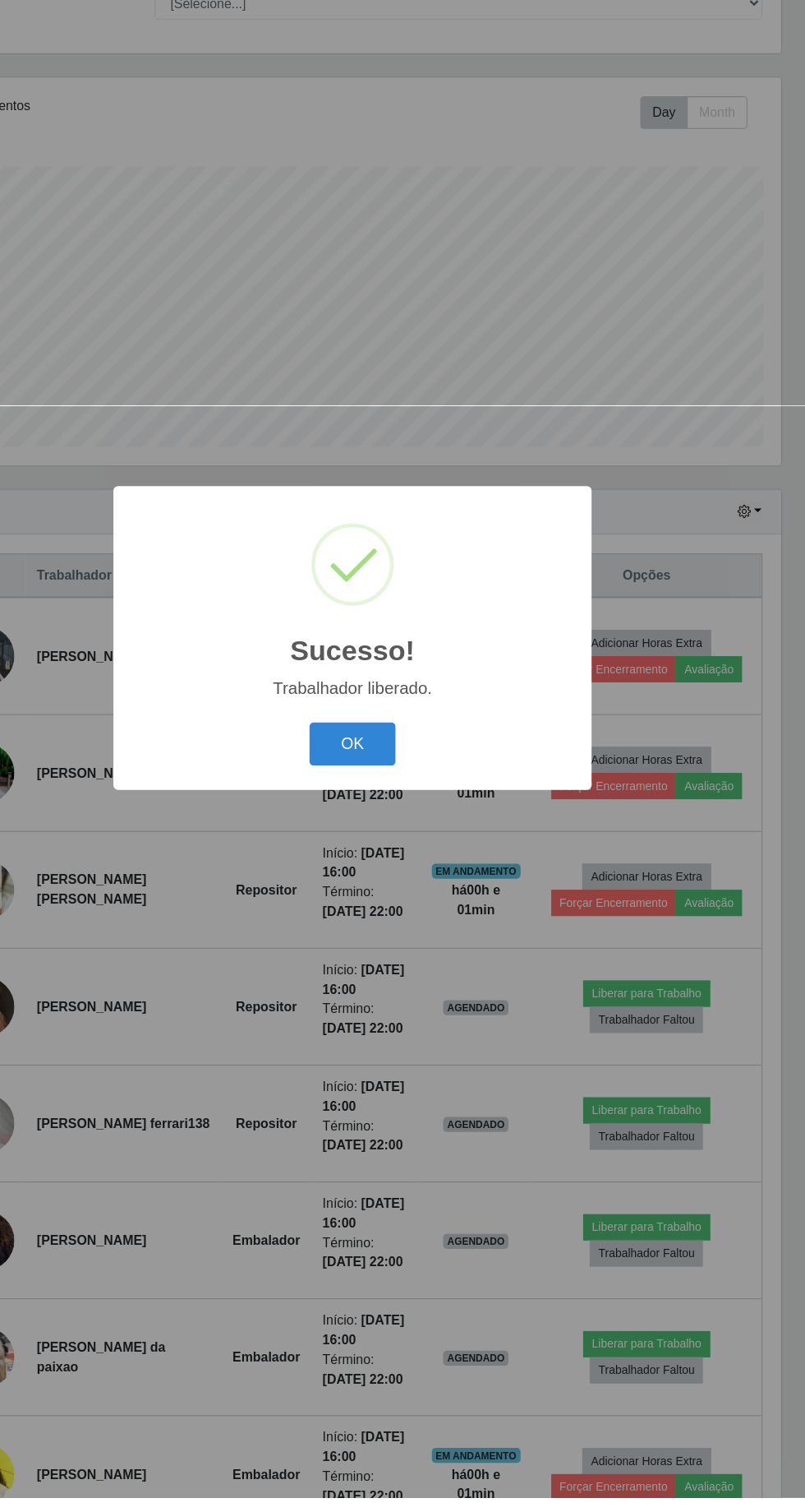
click at [426, 869] on button "OK" at bounding box center [402, 849] width 77 height 39
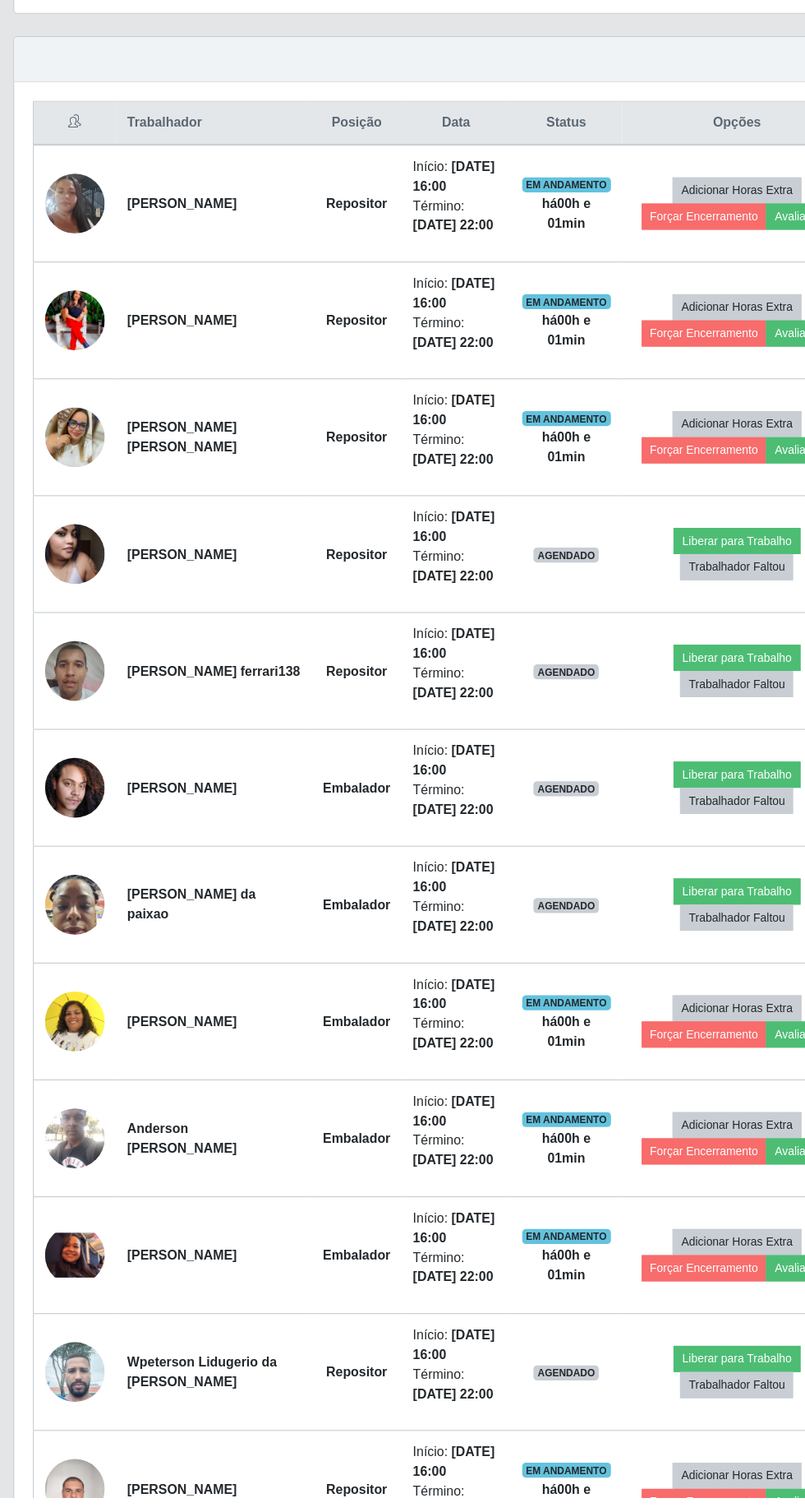
scroll to position [401, 0]
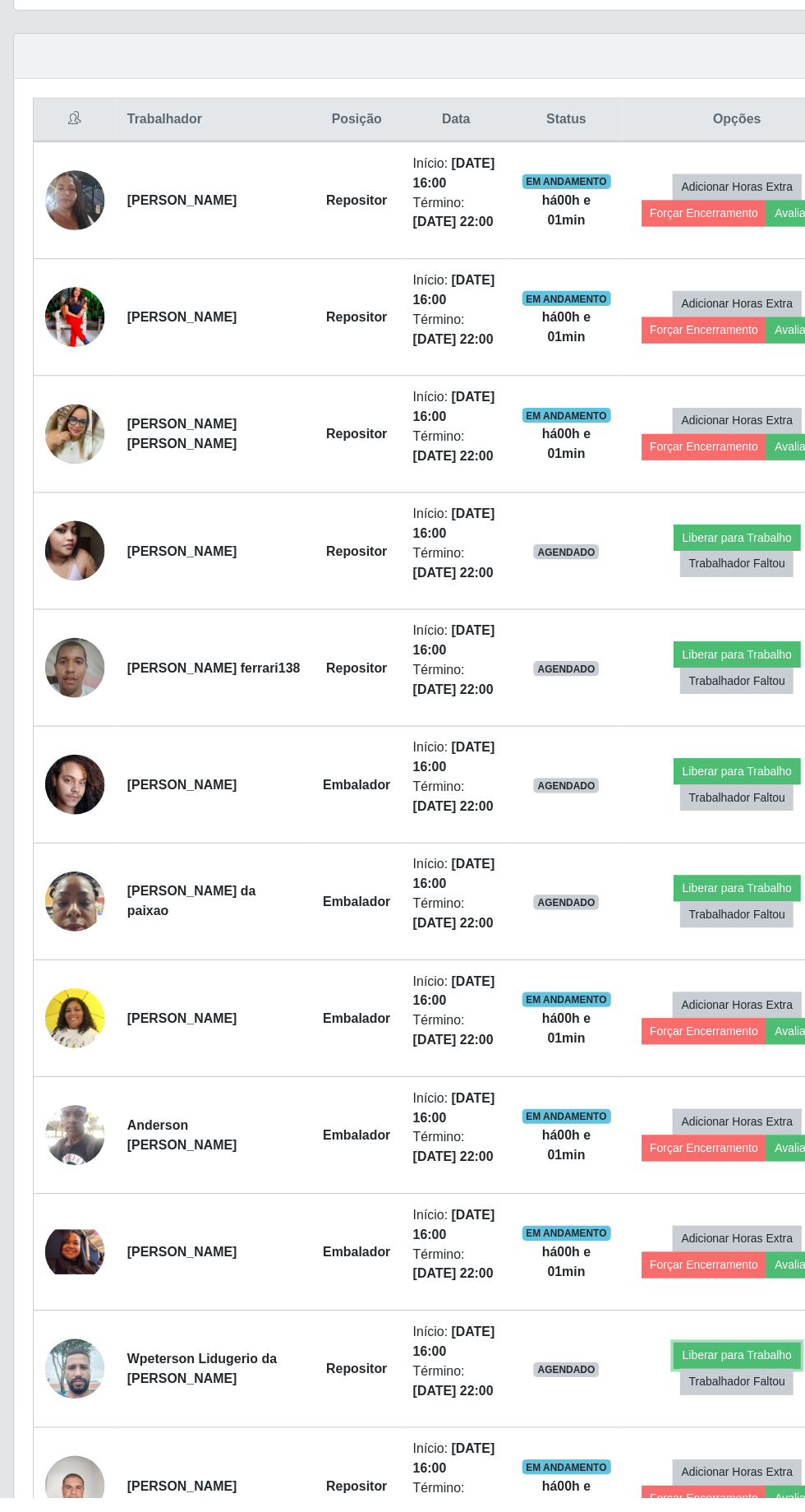
click at [657, 1375] on button "Liberar para Trabalho" at bounding box center [660, 1387] width 111 height 23
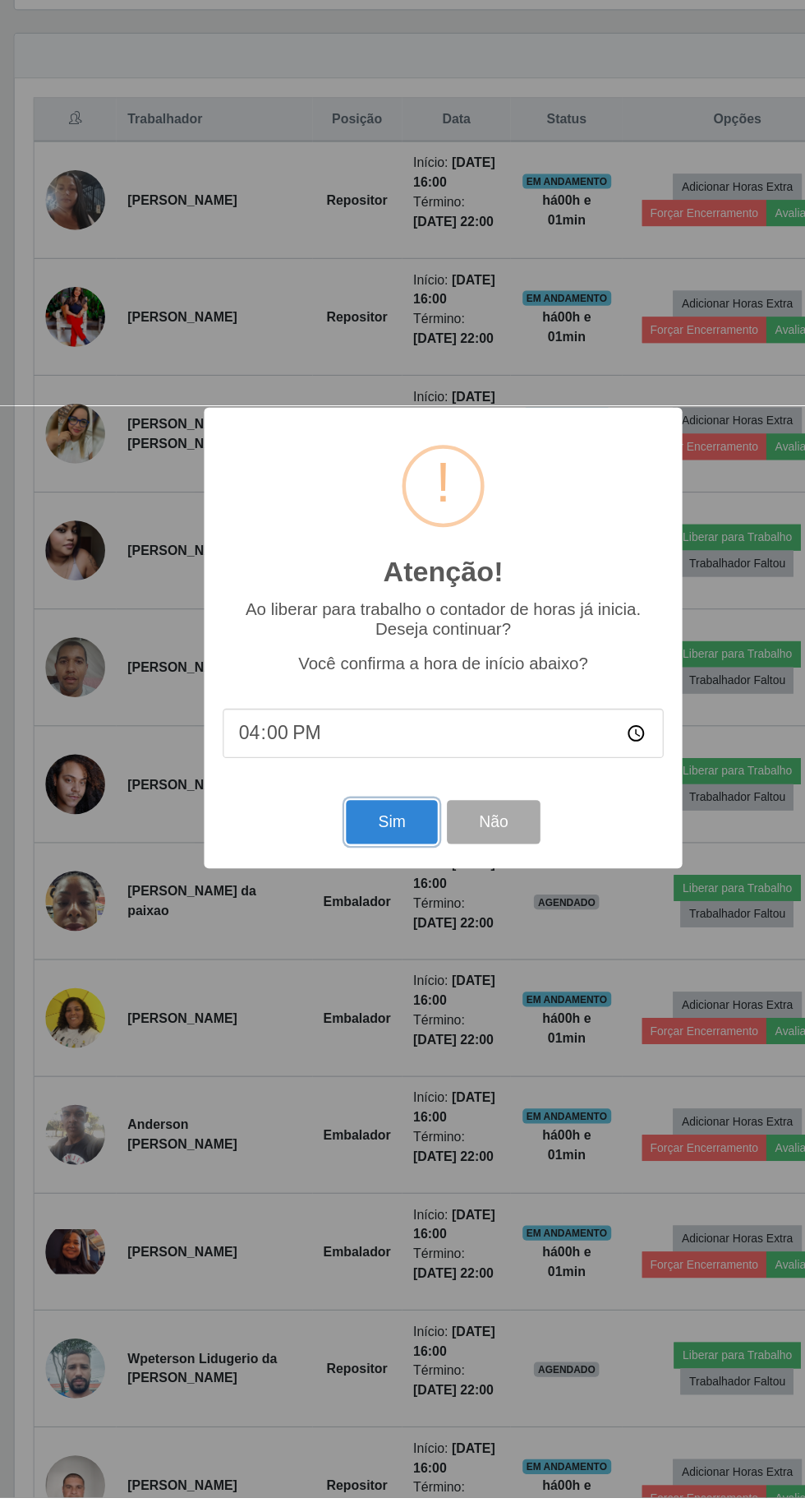
click at [342, 937] on button "Sim" at bounding box center [357, 918] width 80 height 39
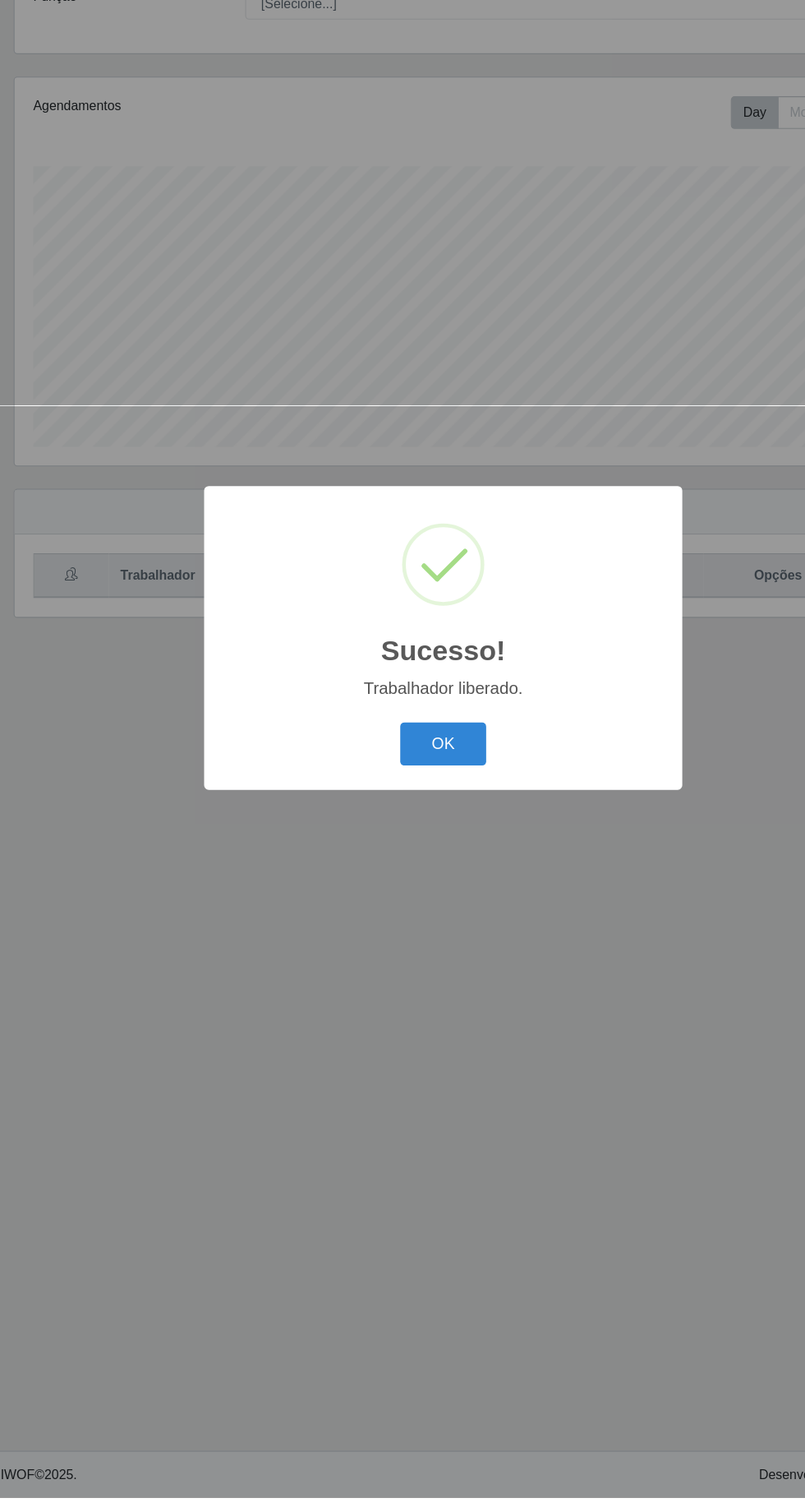
scroll to position [0, 0]
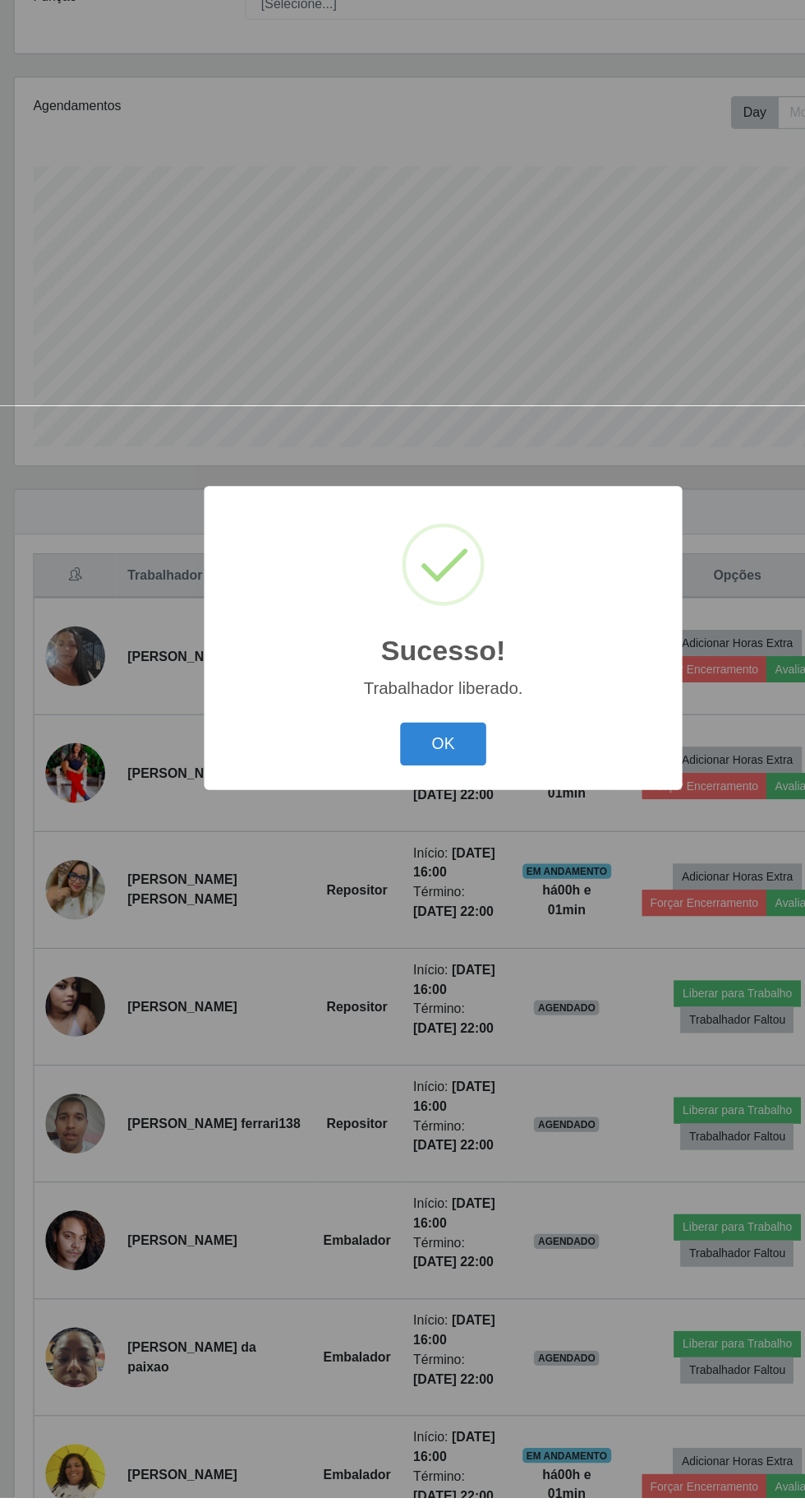
click at [388, 869] on button "OK" at bounding box center [402, 849] width 77 height 39
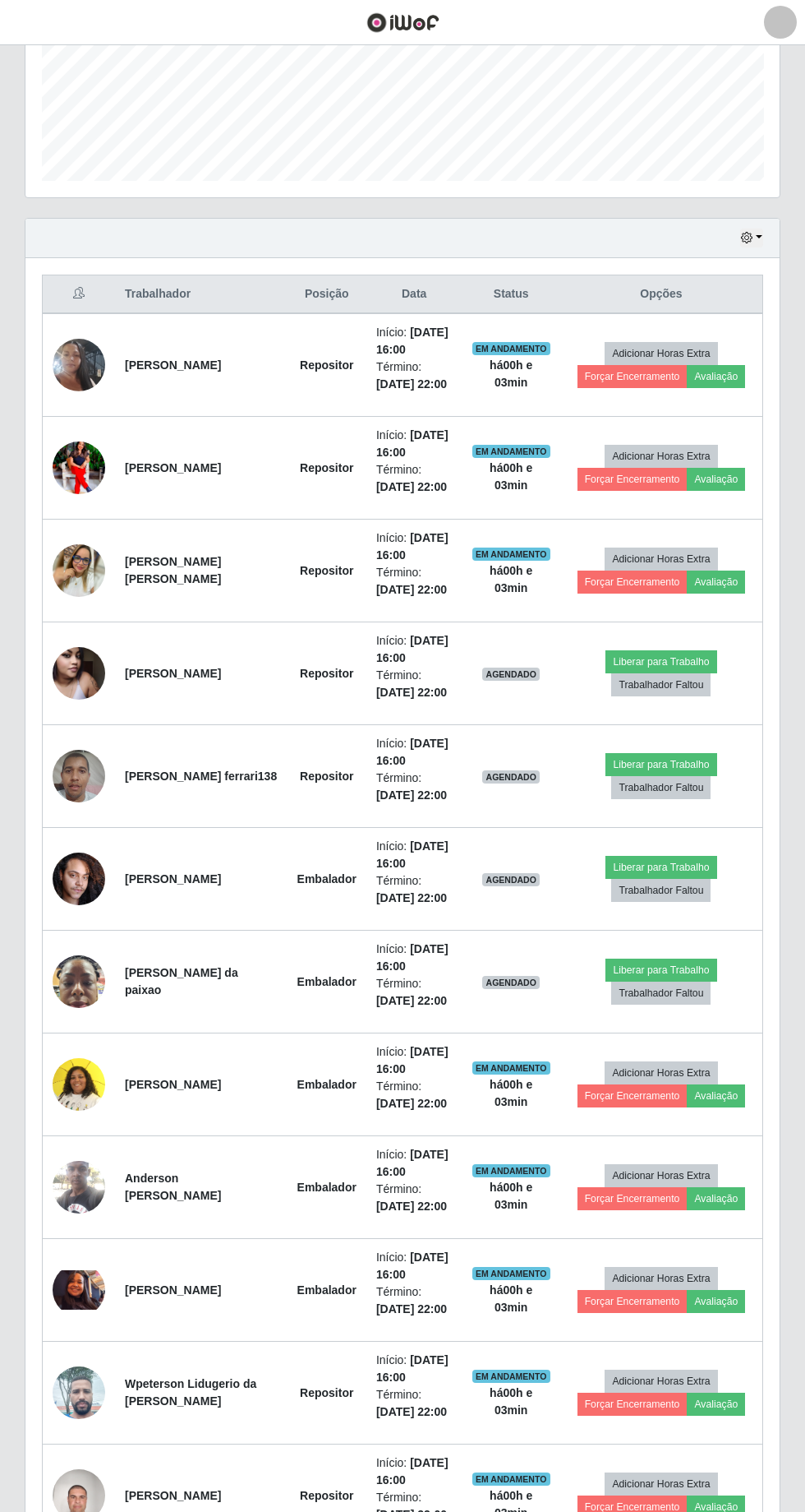
scroll to position [425, 0]
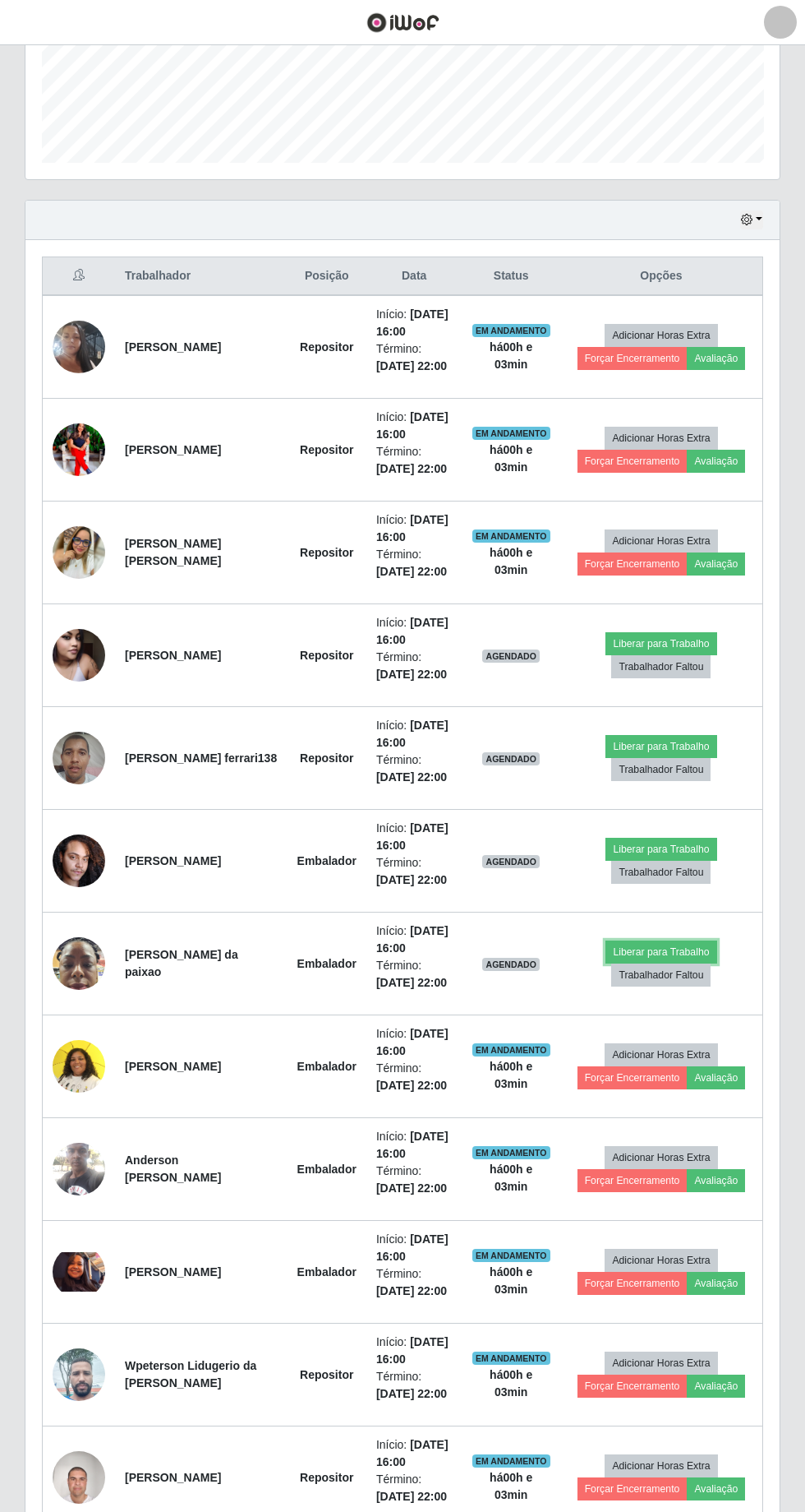
click at [690, 946] on button "Liberar para Trabalho" at bounding box center [660, 952] width 111 height 23
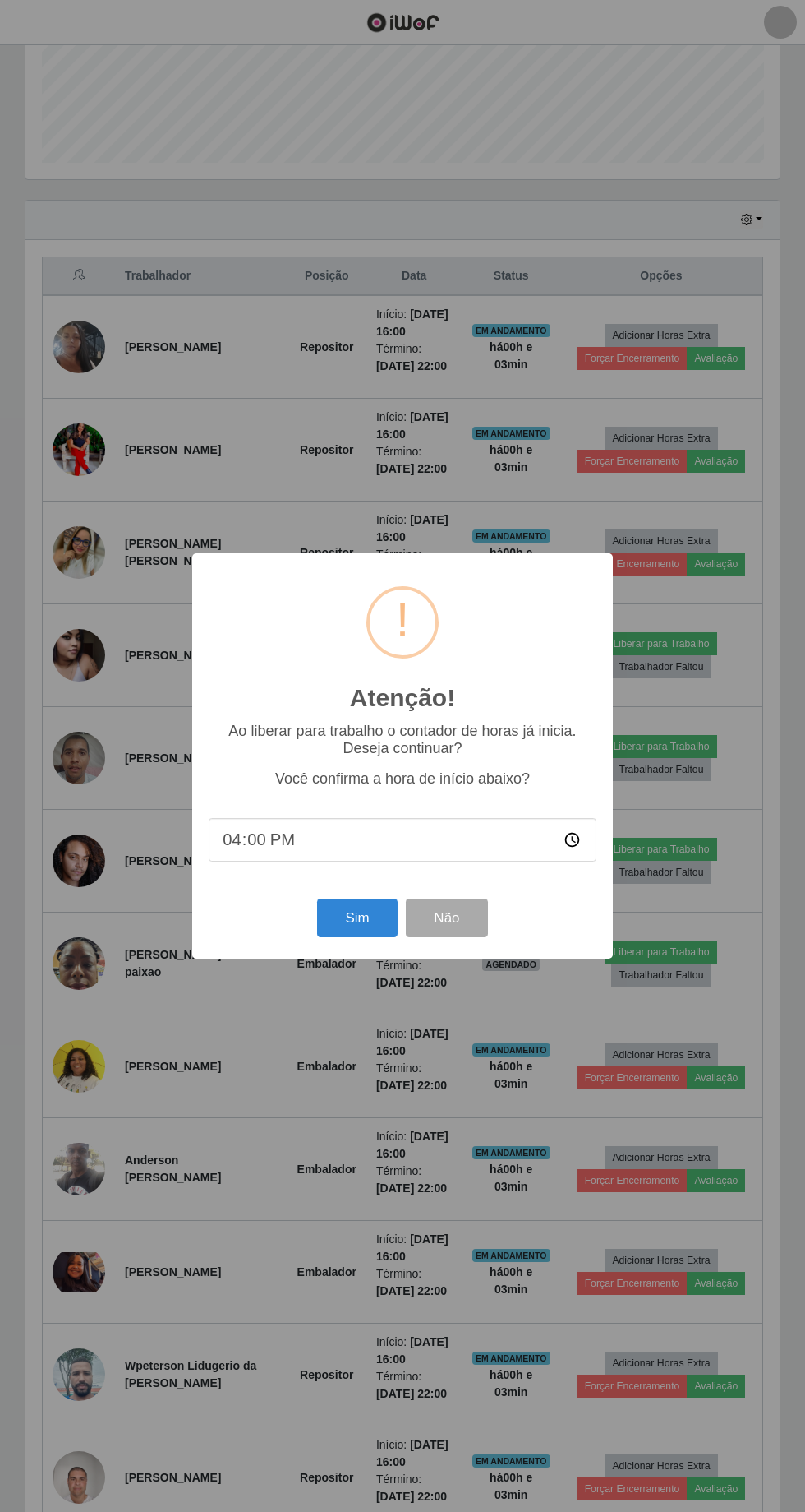
click at [384, 825] on input "16:00" at bounding box center [402, 839] width 388 height 44
type input "16:02"
click at [375, 911] on button "Sim" at bounding box center [357, 918] width 80 height 39
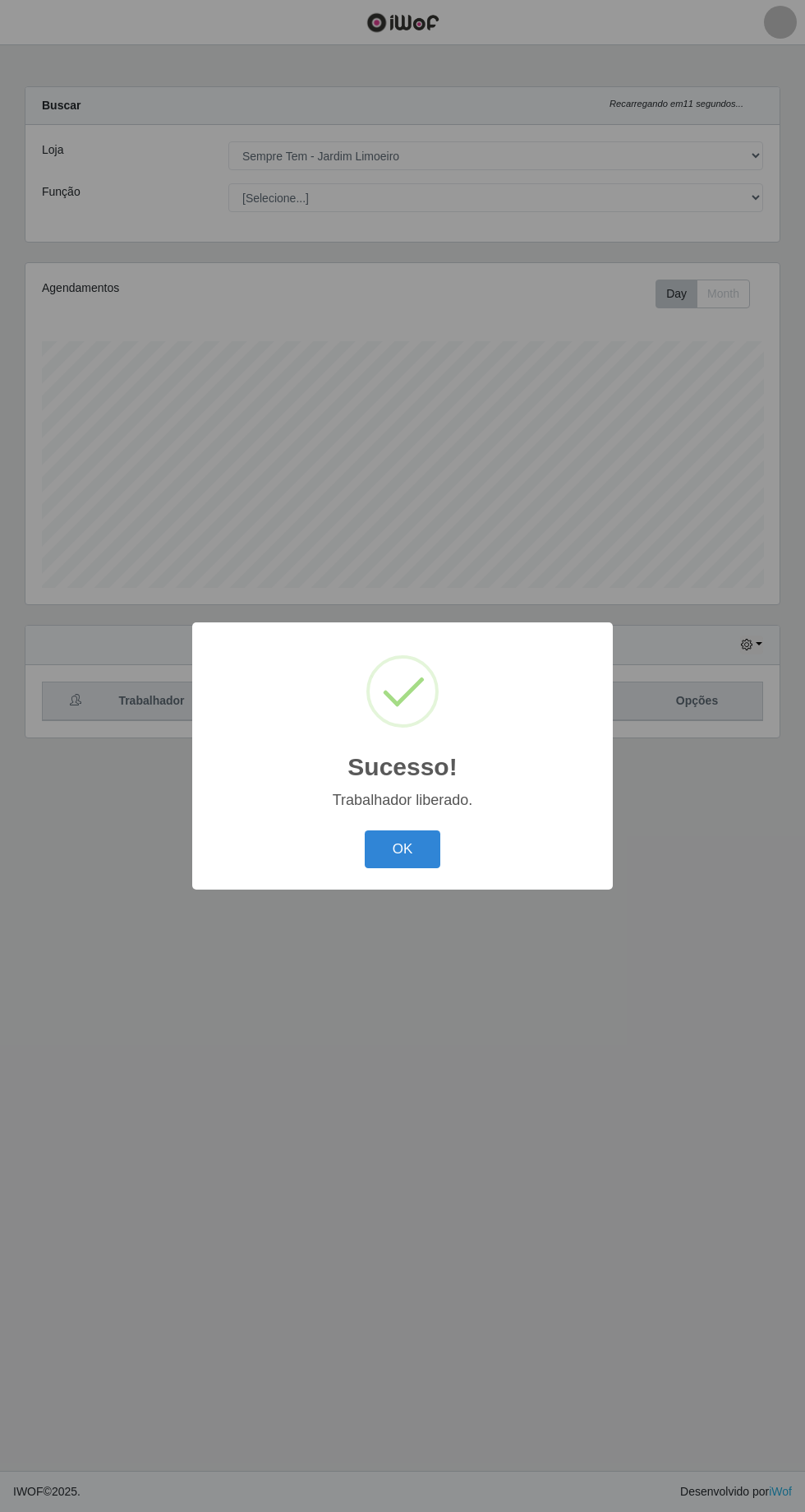
scroll to position [109, 0]
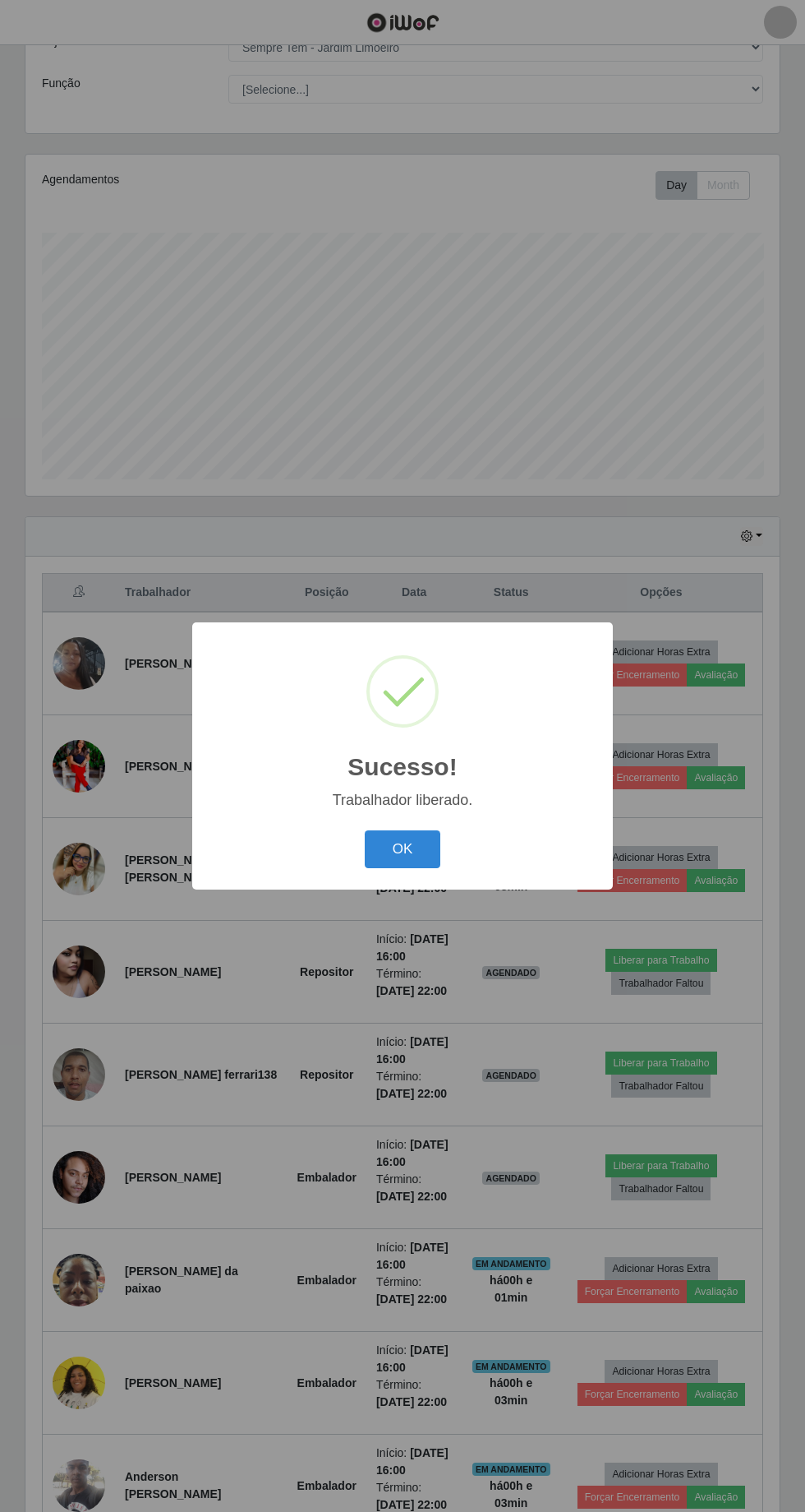
click at [421, 848] on button "OK" at bounding box center [402, 849] width 77 height 39
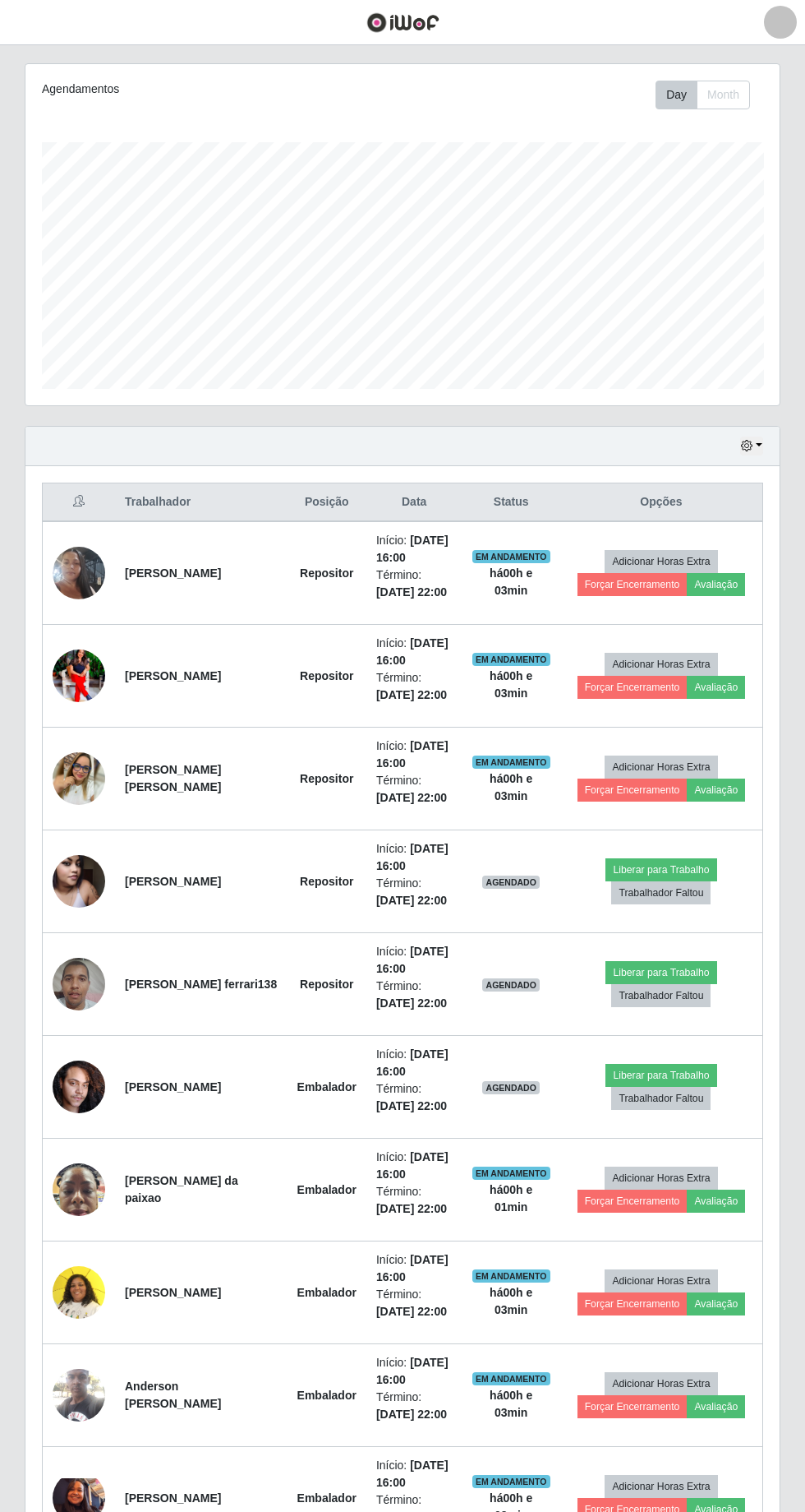
scroll to position [202, 0]
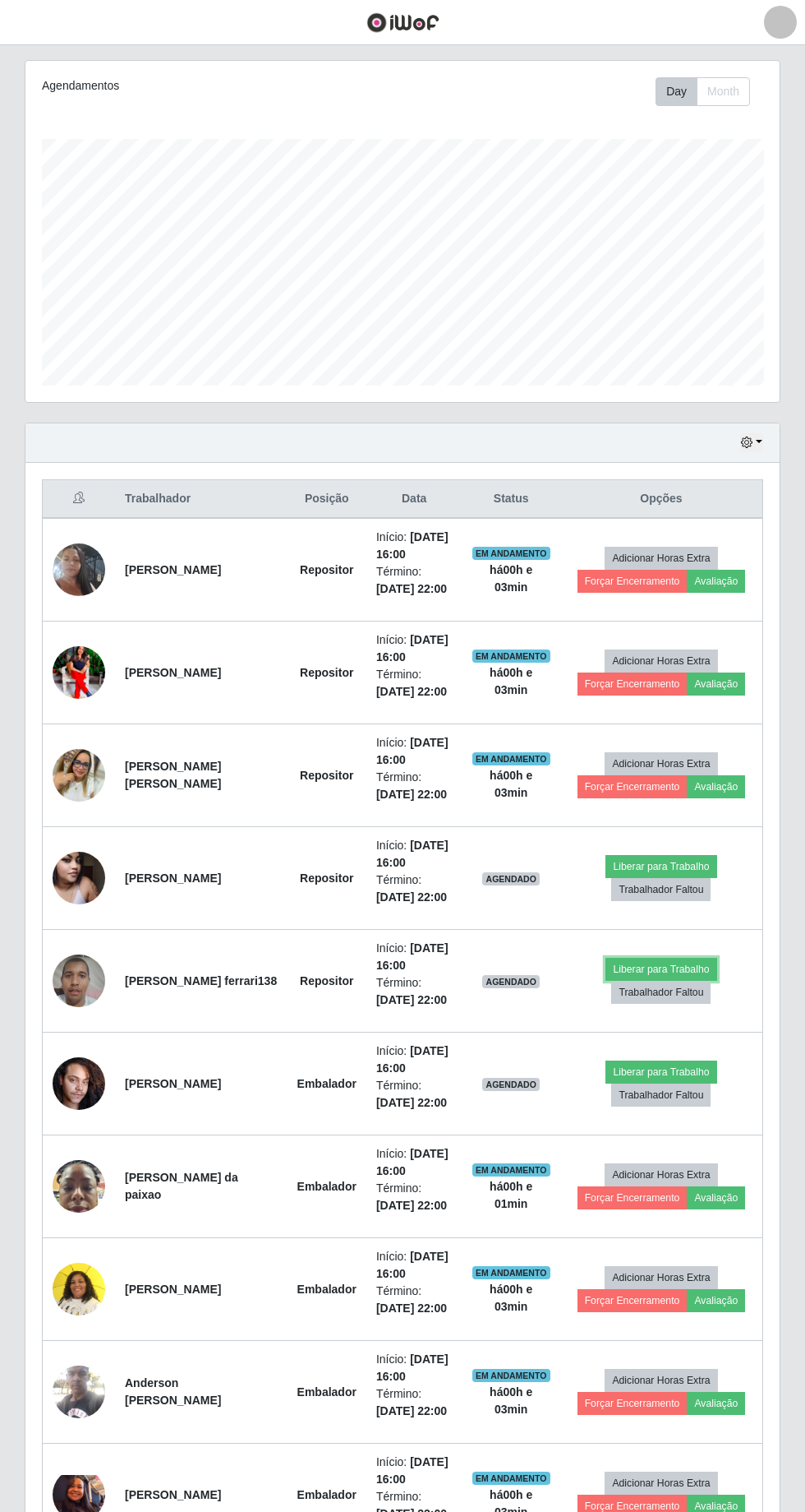
click at [679, 958] on button "Liberar para Trabalho" at bounding box center [660, 970] width 111 height 23
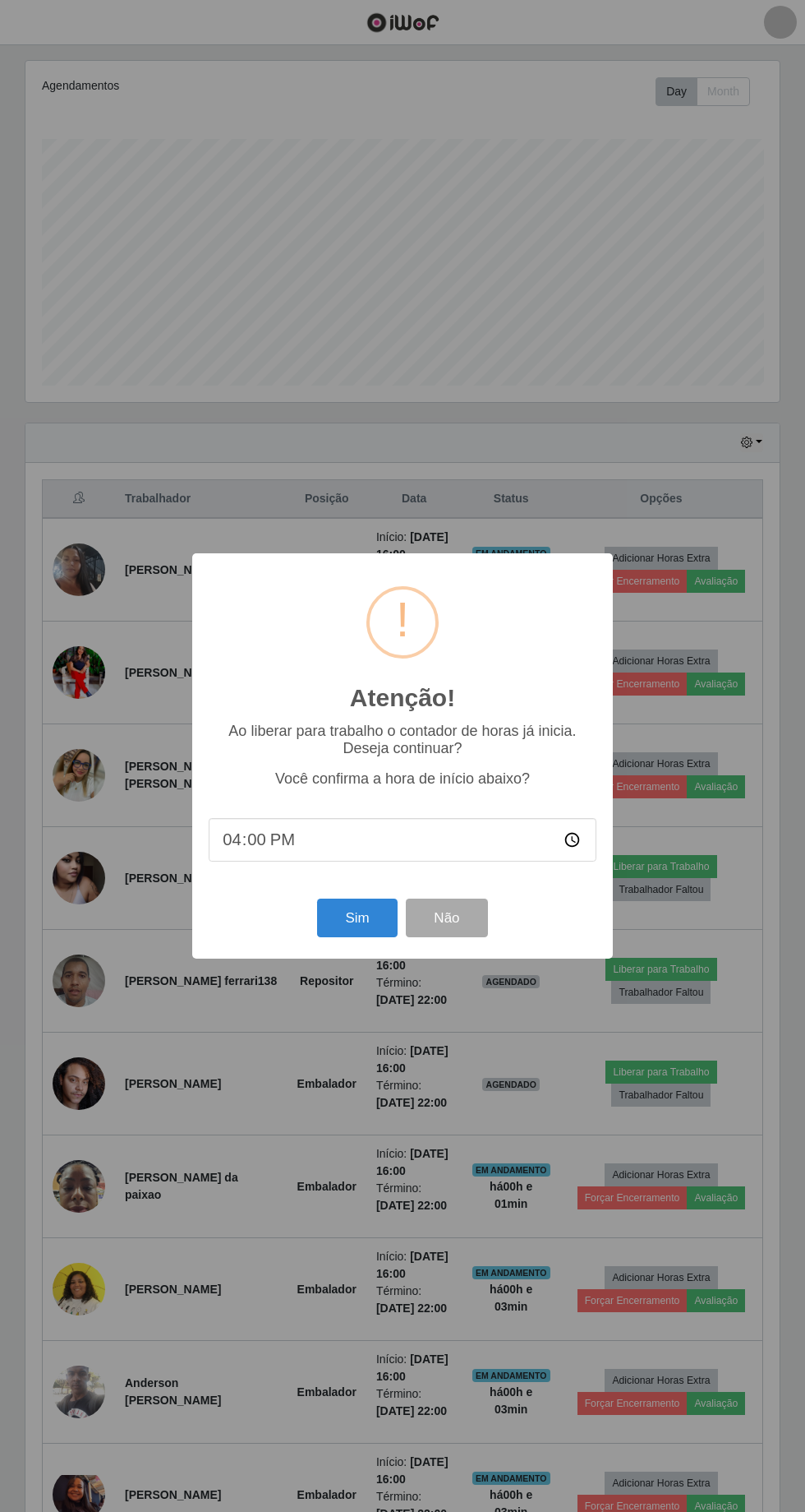
click at [310, 862] on input "16:00" at bounding box center [402, 839] width 388 height 44
type input "16:04"
click at [341, 937] on button "Sim" at bounding box center [357, 918] width 80 height 39
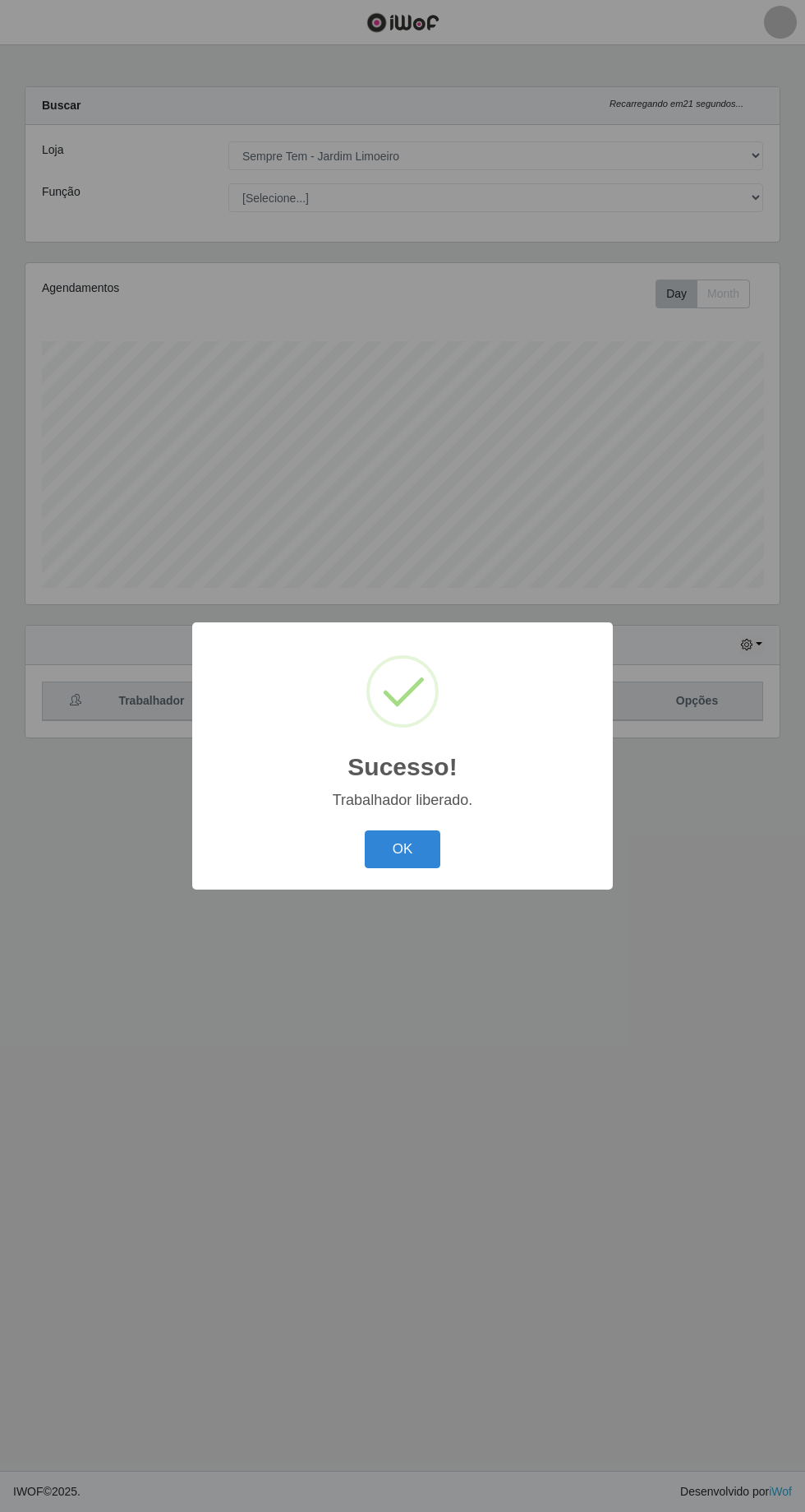
scroll to position [0, 0]
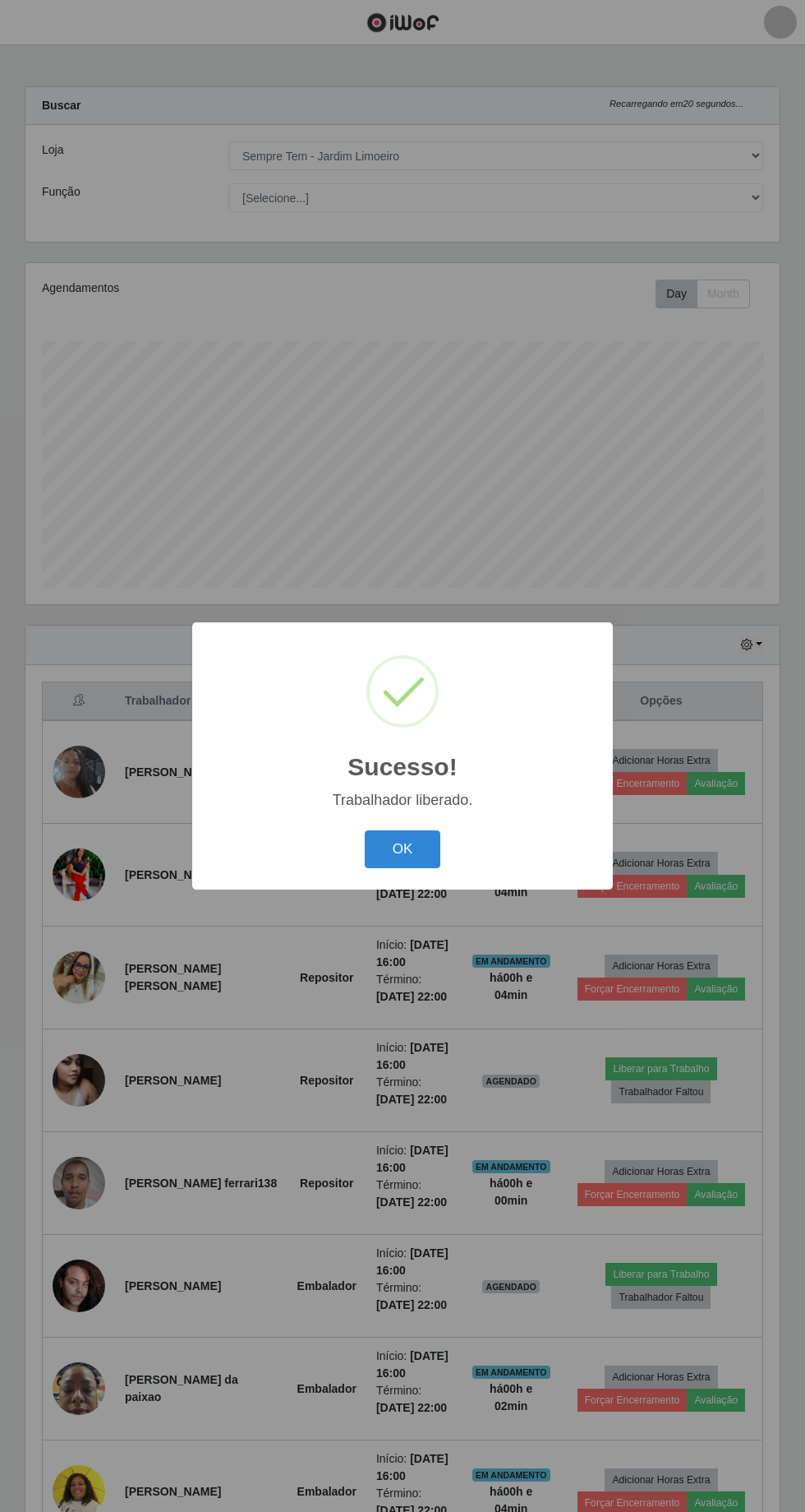
click at [416, 869] on button "OK" at bounding box center [402, 849] width 77 height 39
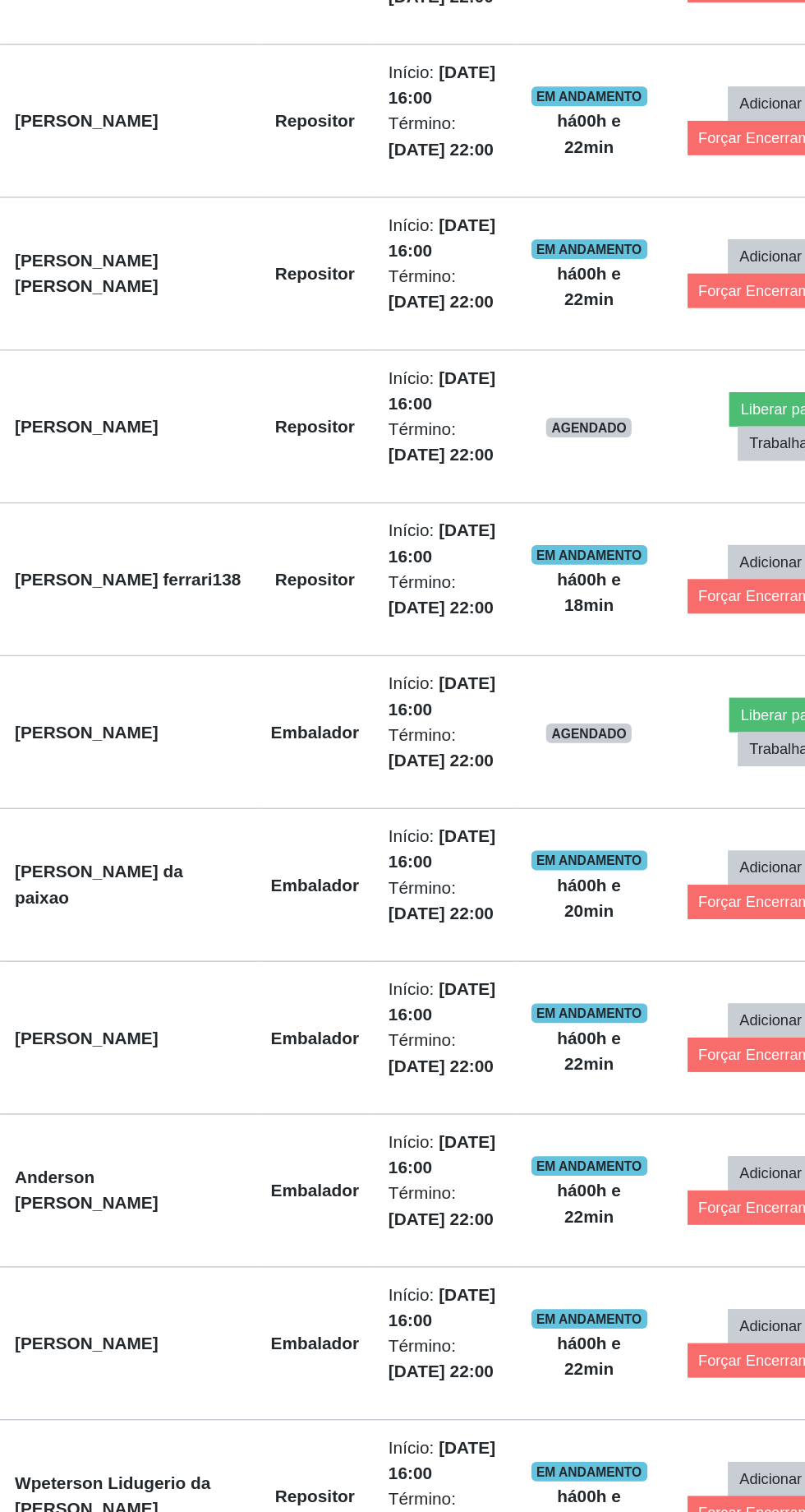
scroll to position [471, 0]
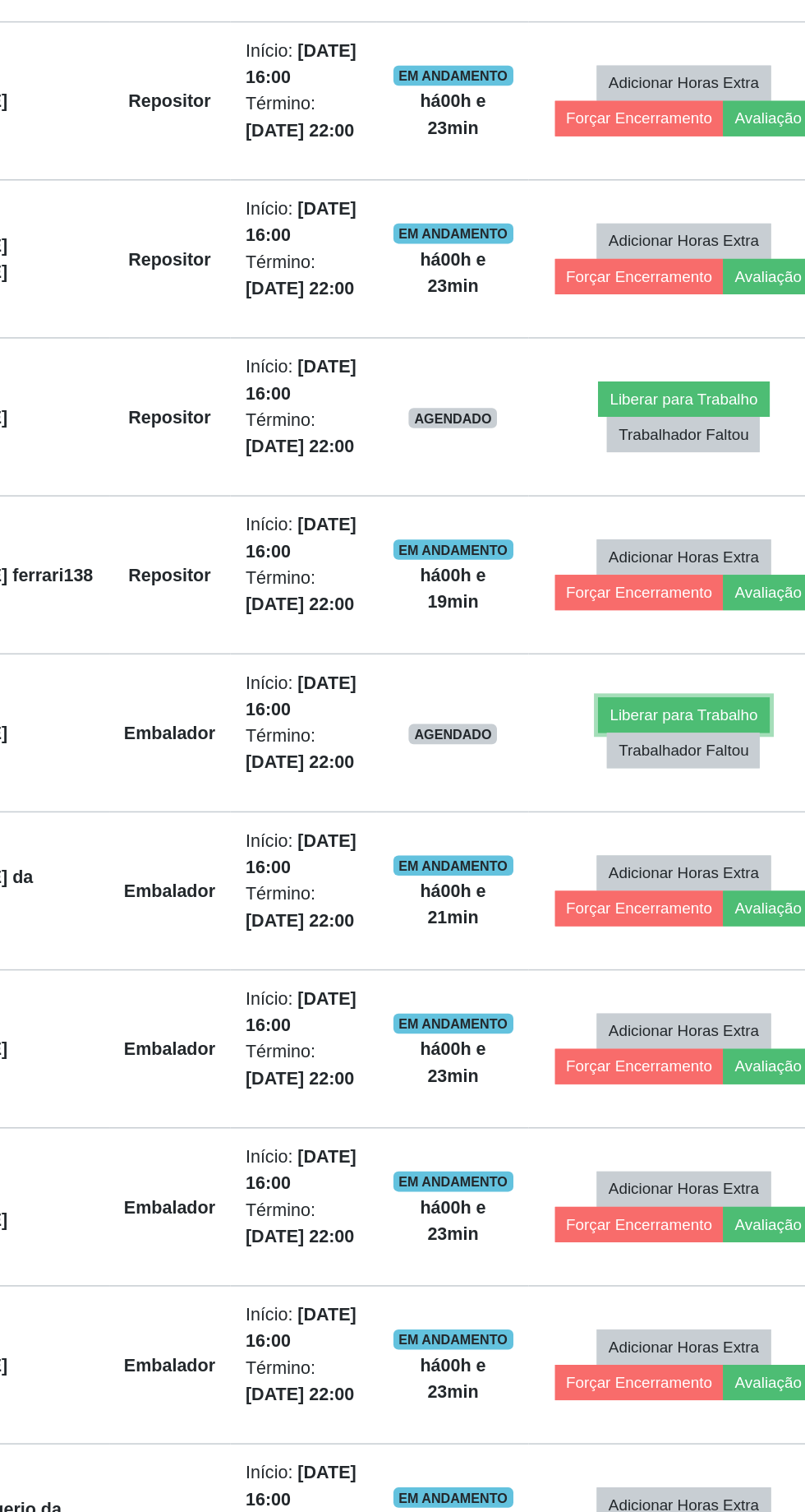
click at [649, 792] on button "Liberar para Trabalho" at bounding box center [660, 804] width 111 height 23
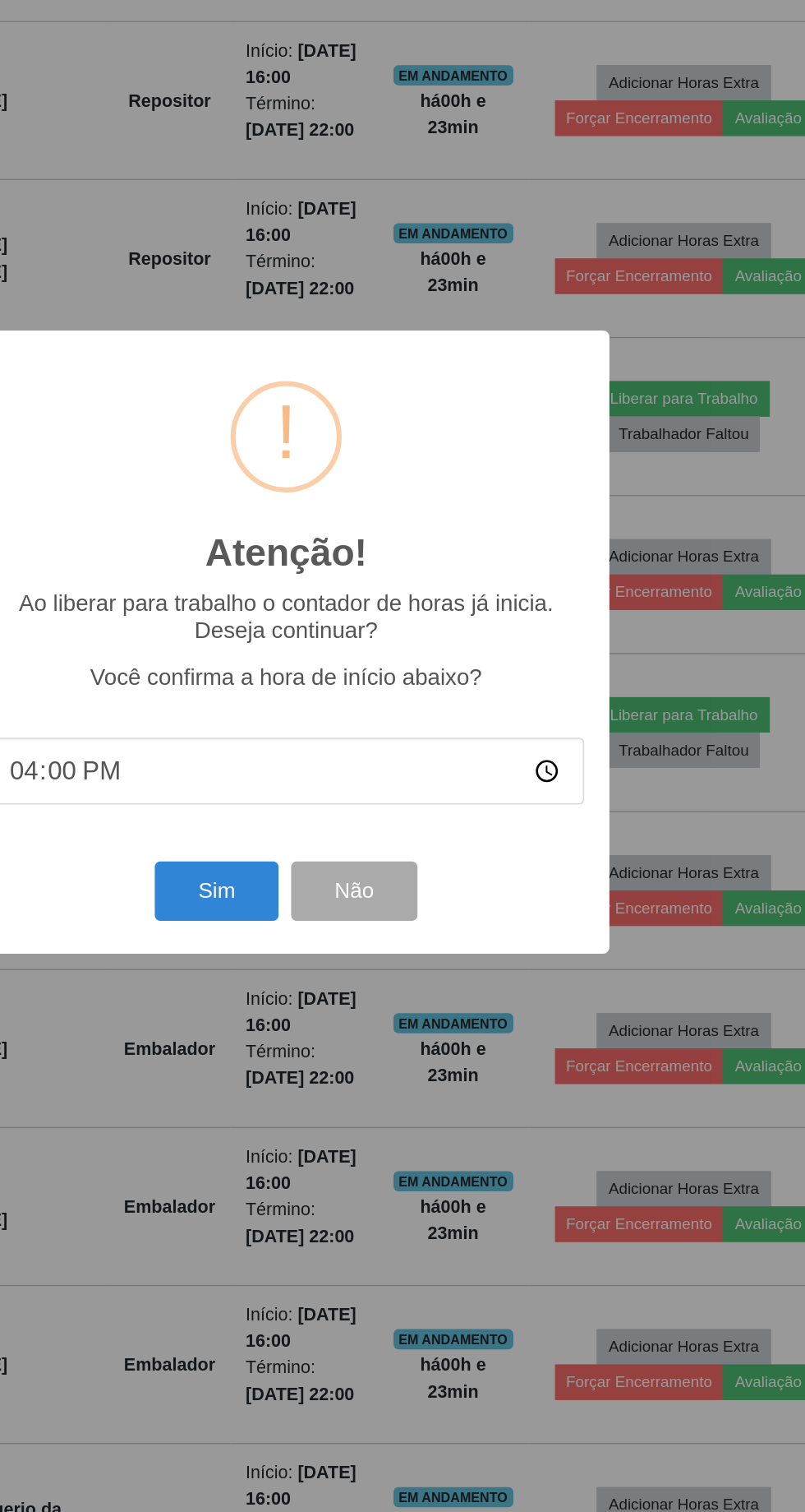
click at [594, 840] on input "16:00" at bounding box center [402, 839] width 388 height 44
type input "16:23"
click at [351, 916] on button "Sim" at bounding box center [357, 918] width 80 height 39
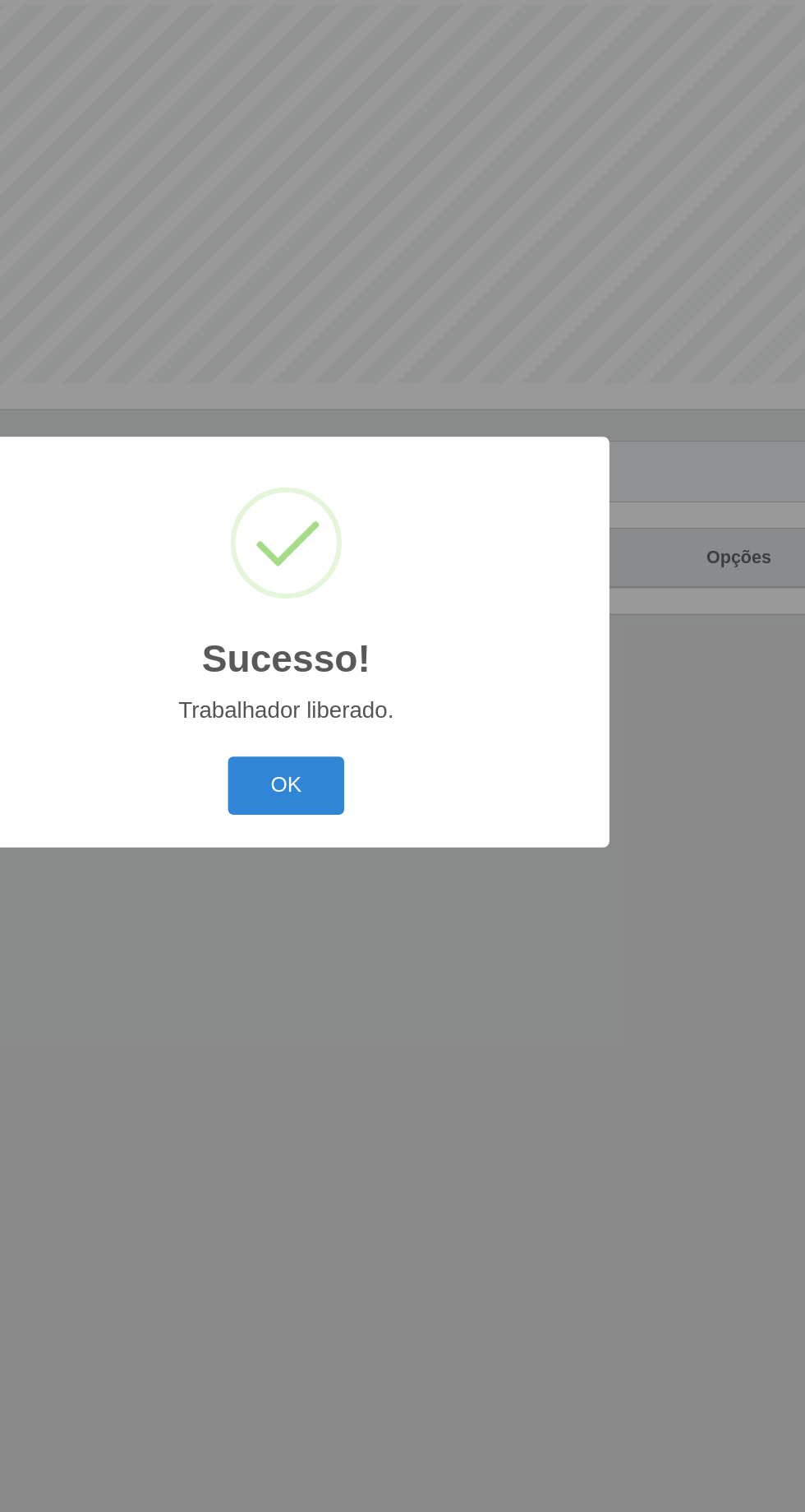
scroll to position [109, 0]
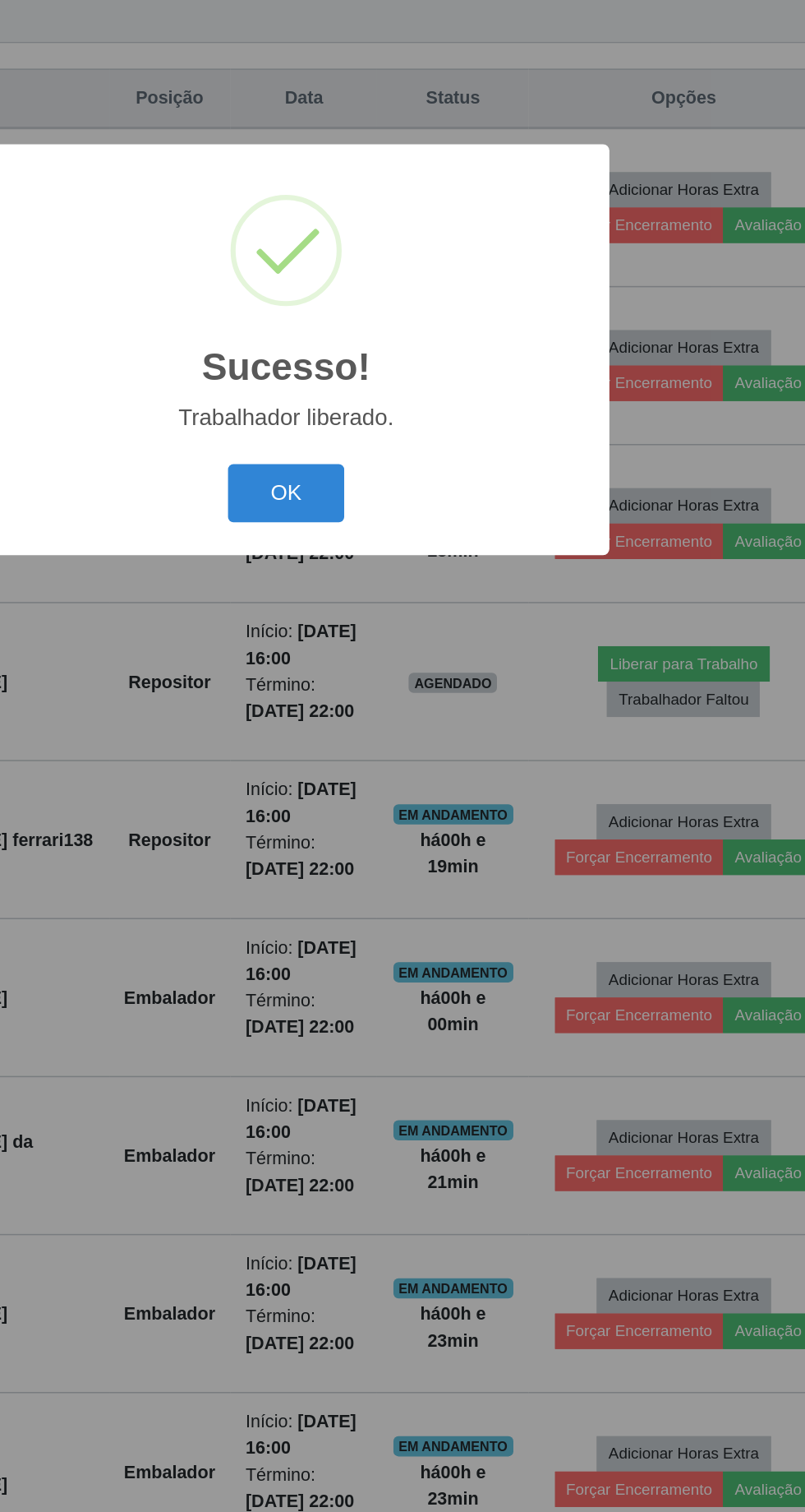
click at [402, 844] on button "OK" at bounding box center [402, 849] width 77 height 39
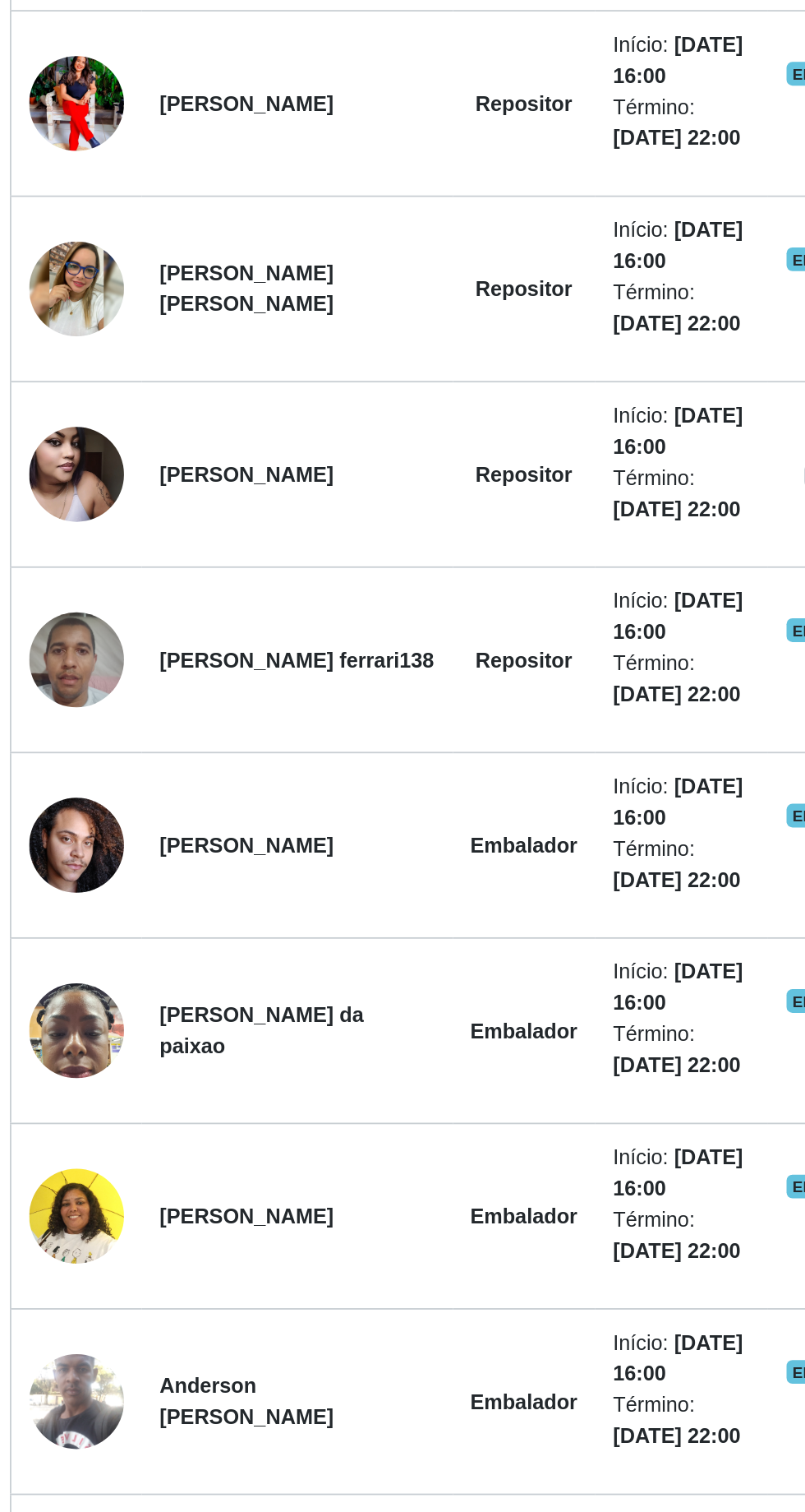
scroll to position [400, 0]
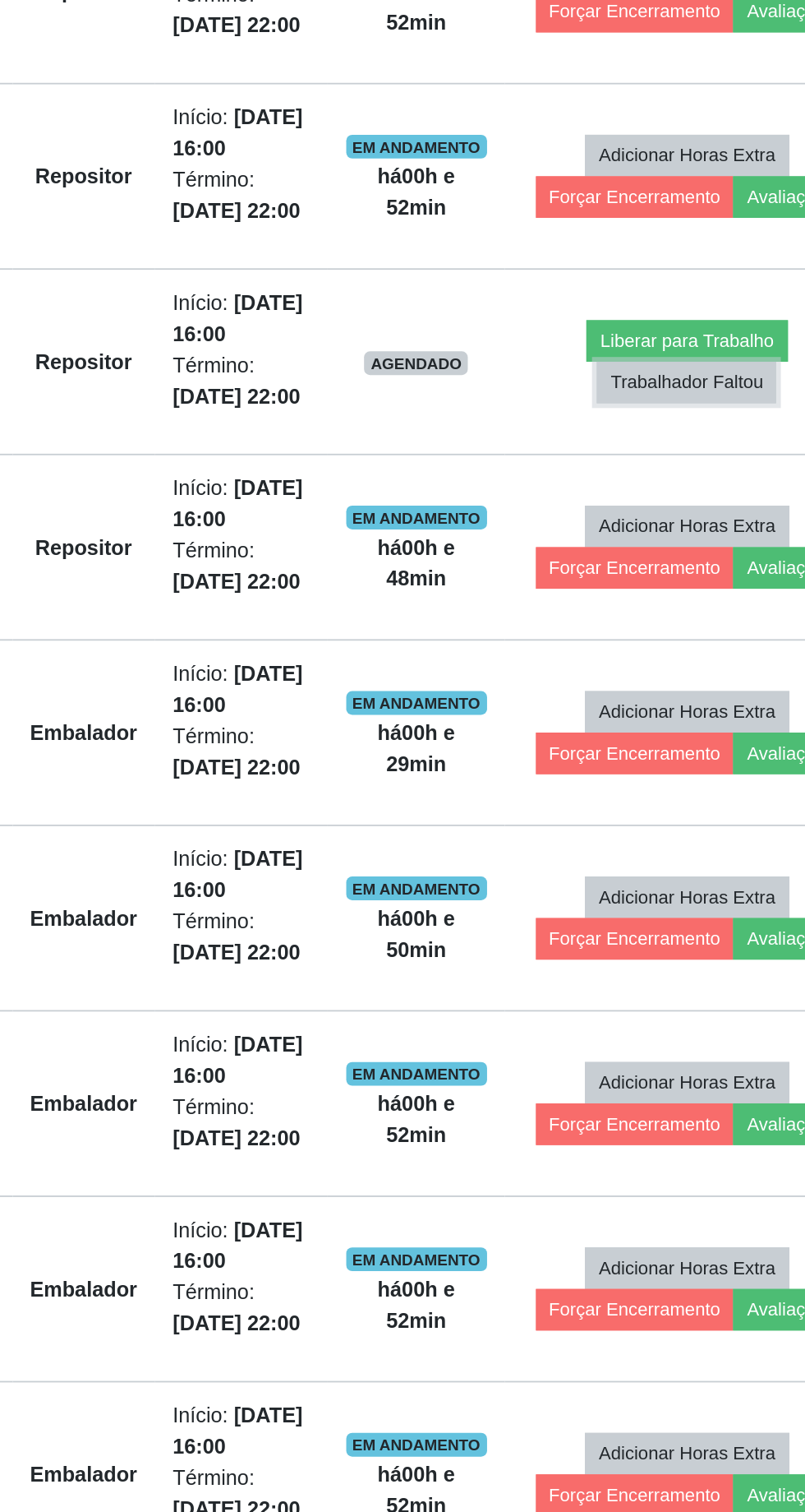
click at [646, 681] on button "Trabalhador Faltou" at bounding box center [660, 692] width 99 height 23
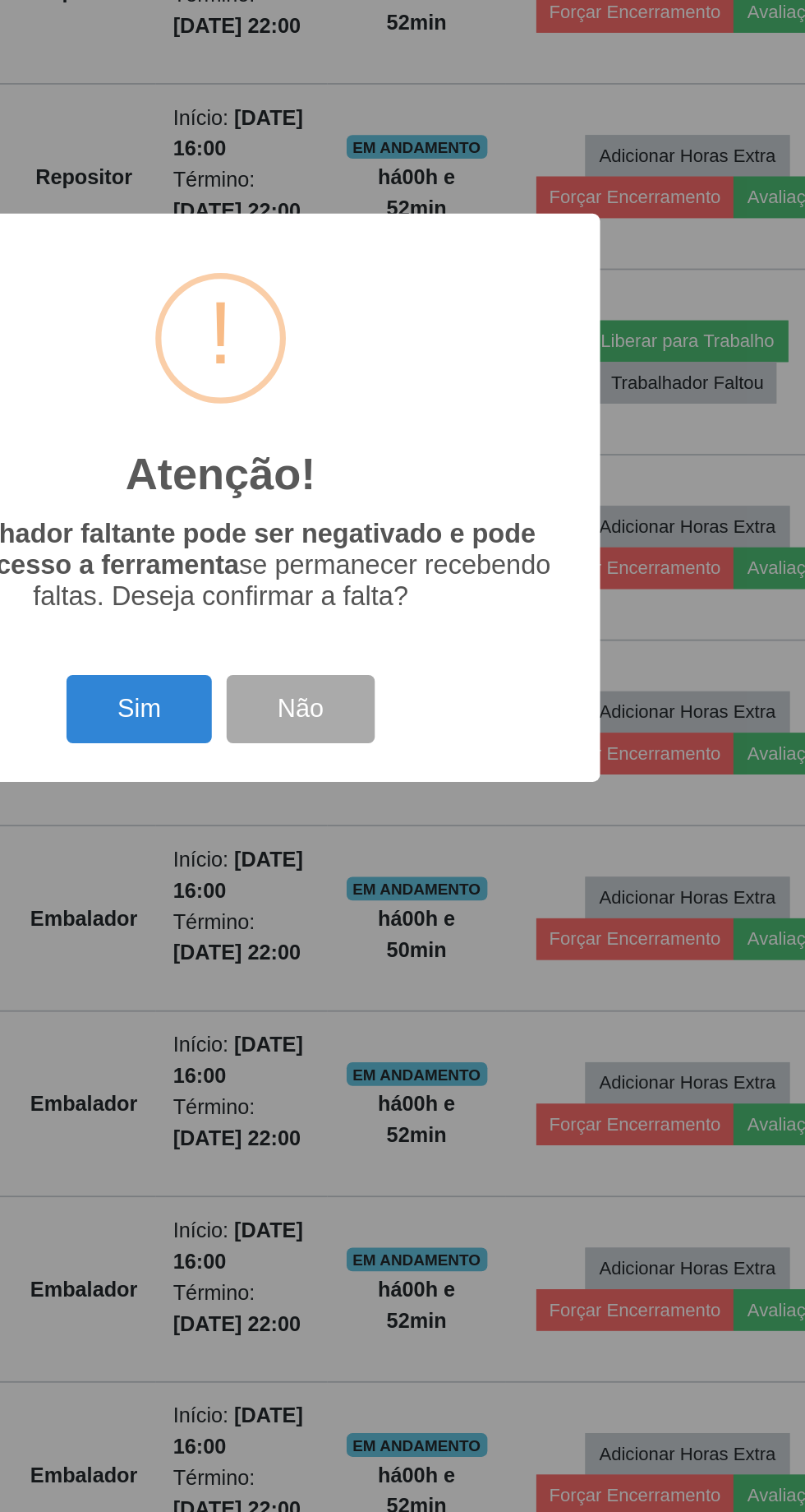
click at [359, 861] on button "Sim" at bounding box center [357, 873] width 80 height 39
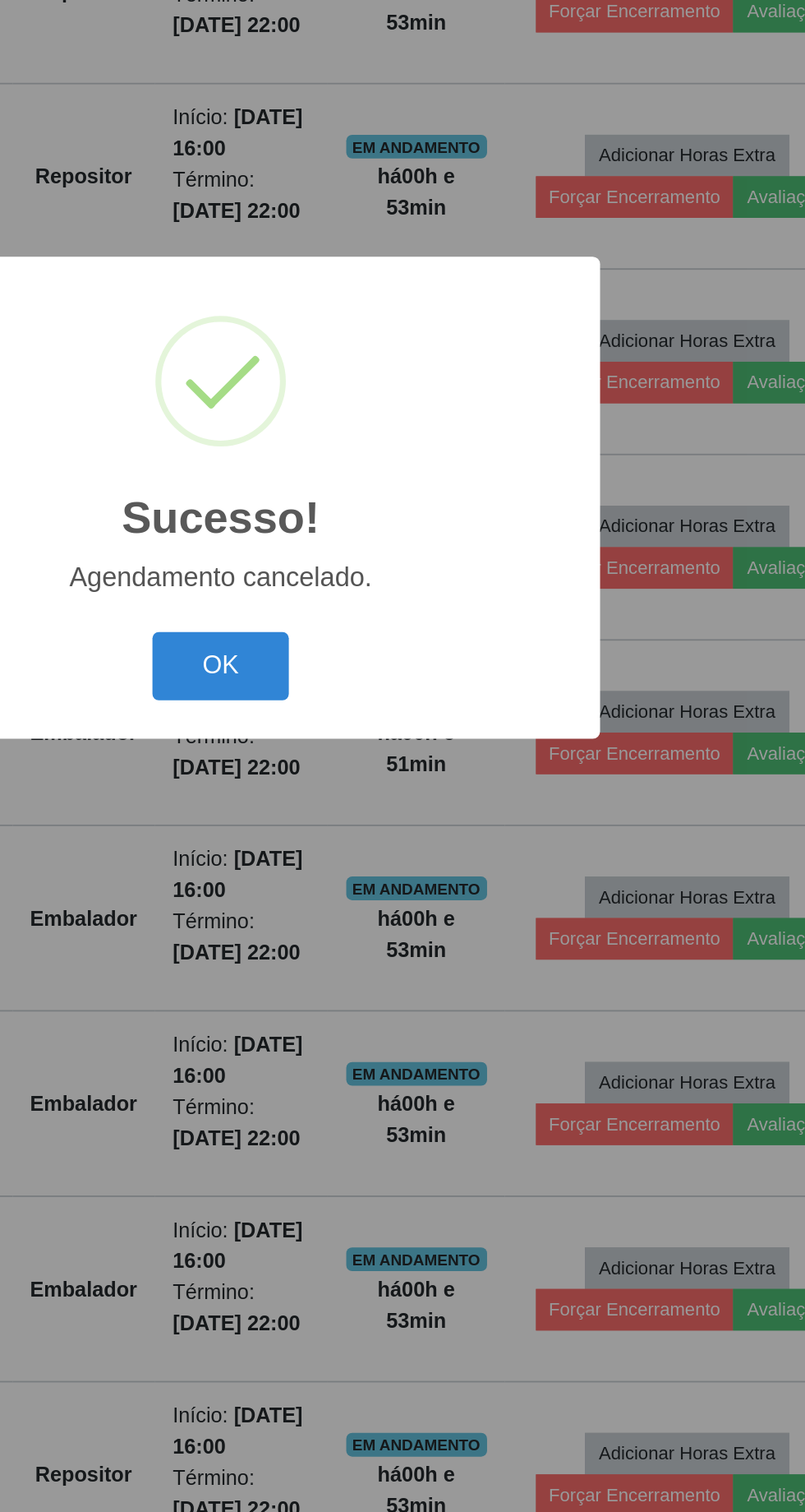
click at [402, 830] on button "OK" at bounding box center [402, 849] width 77 height 39
